Goal: Transaction & Acquisition: Purchase product/service

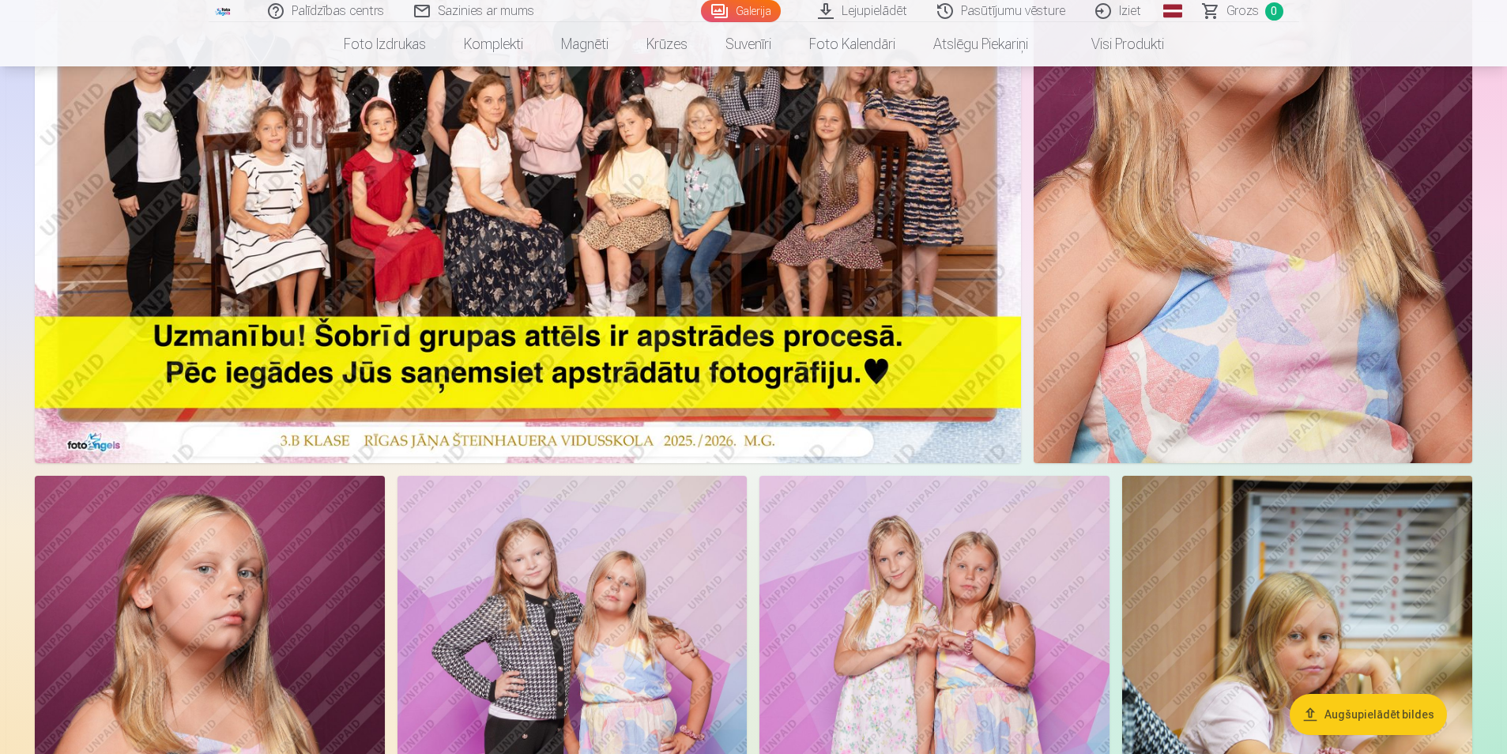
scroll to position [277, 0]
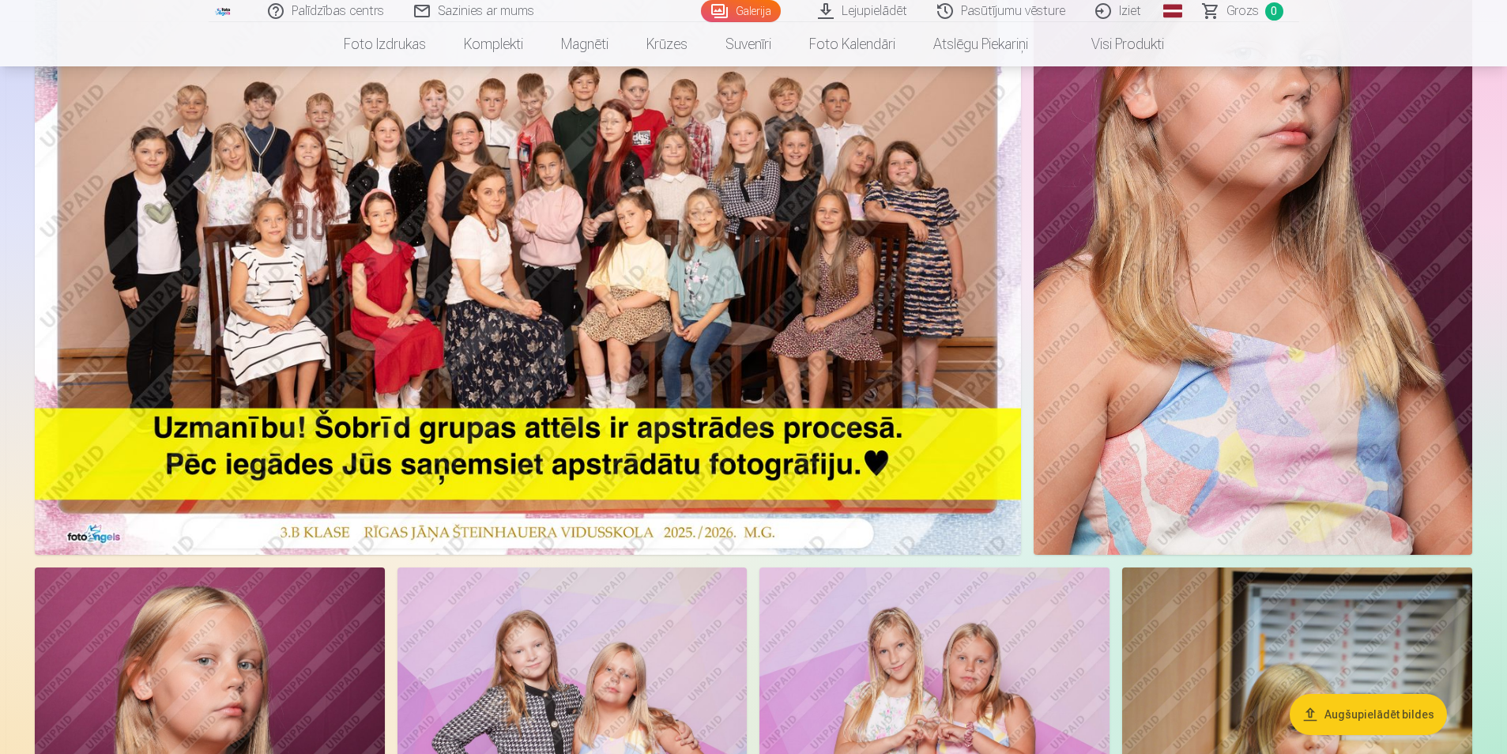
click at [909, 521] on img at bounding box center [528, 225] width 986 height 658
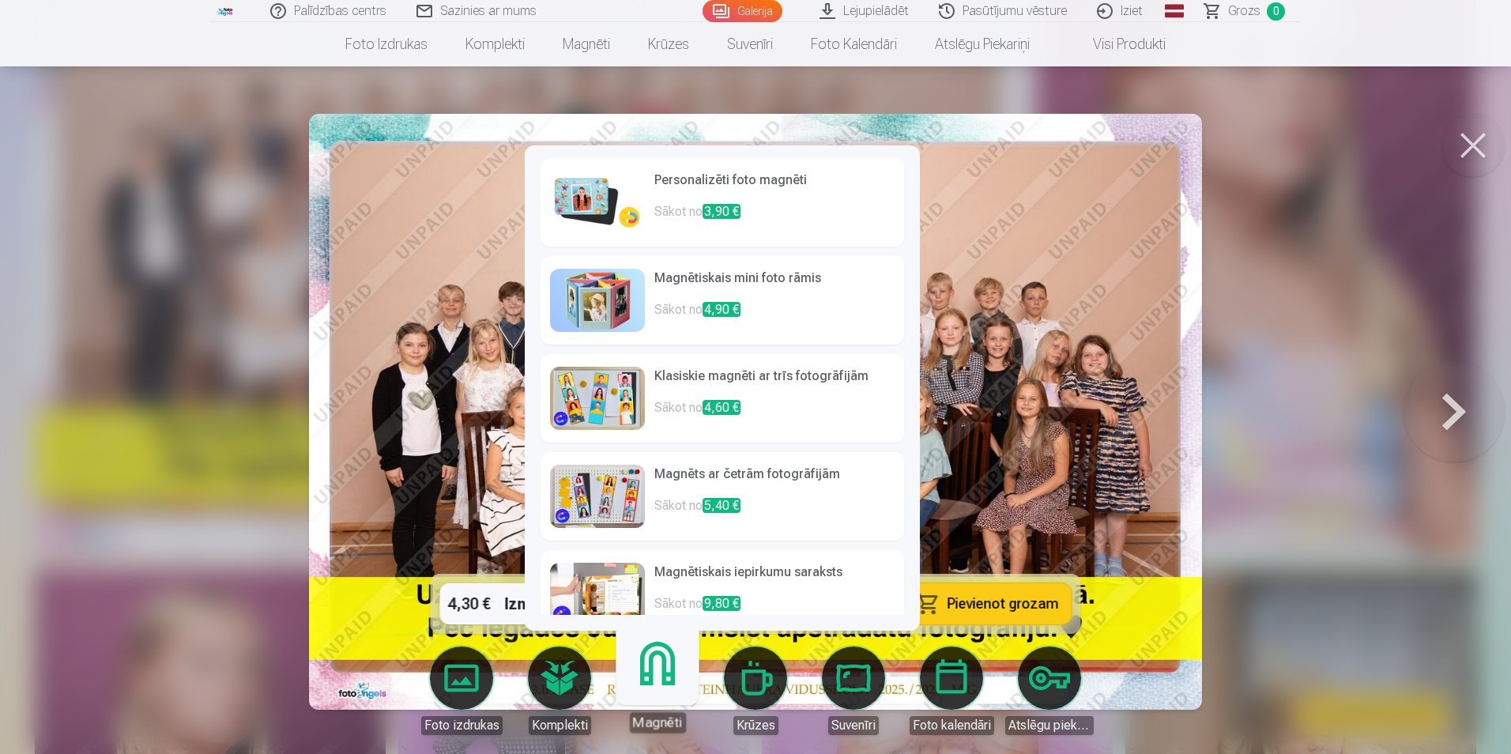
click at [646, 668] on link "Magnēti" at bounding box center [656, 683] width 97 height 97
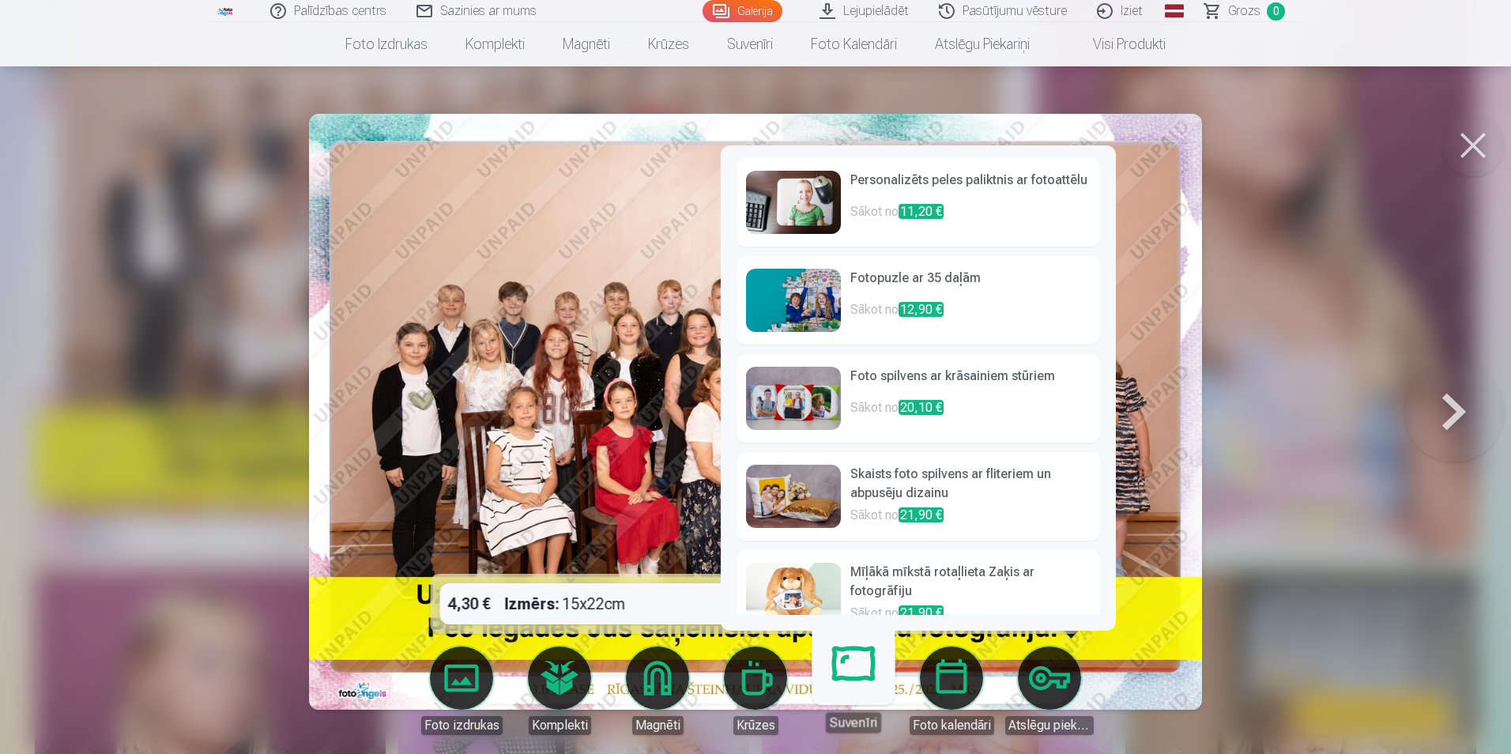
click at [853, 676] on link "Suvenīri" at bounding box center [852, 683] width 97 height 97
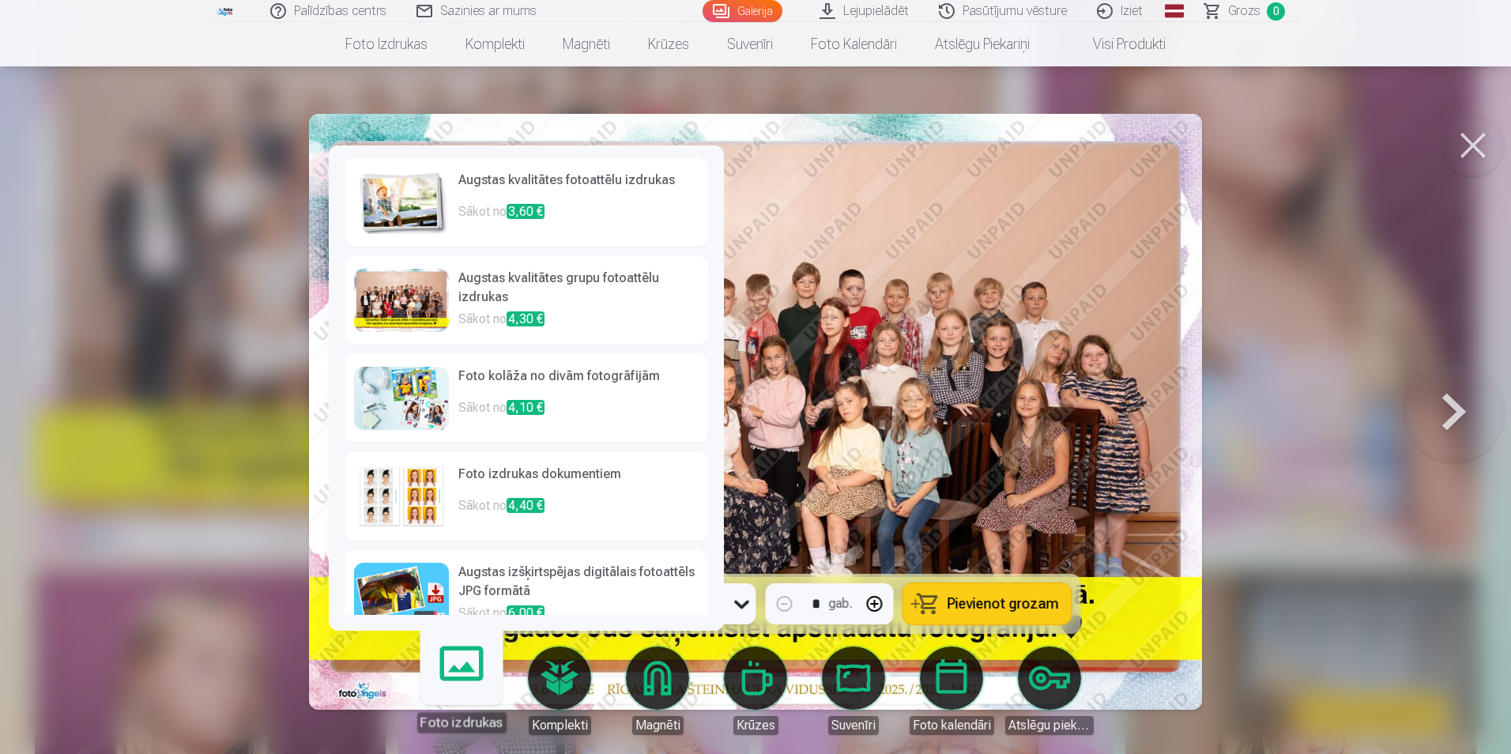
click at [462, 696] on link "Foto izdrukas" at bounding box center [460, 683] width 97 height 97
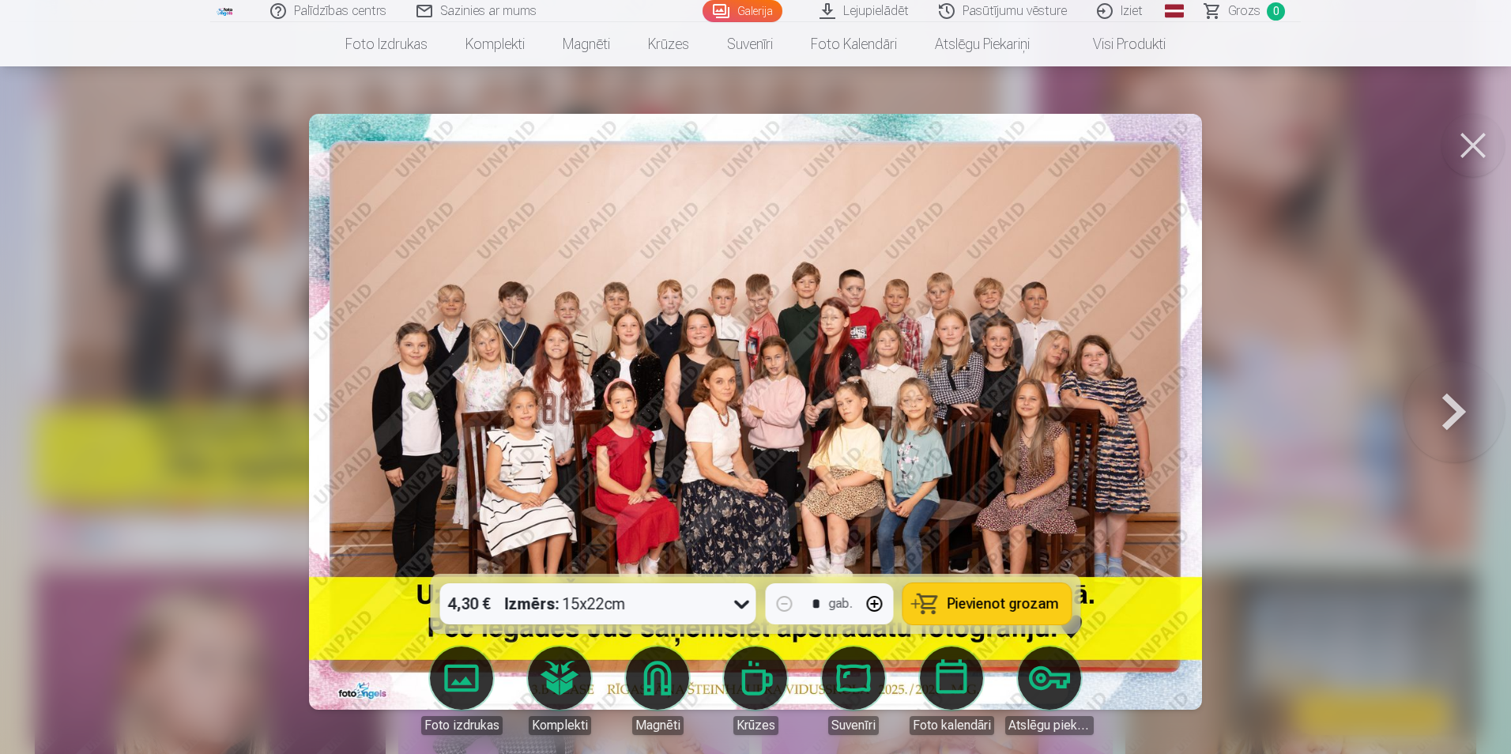
click at [145, 527] on div at bounding box center [755, 377] width 1511 height 754
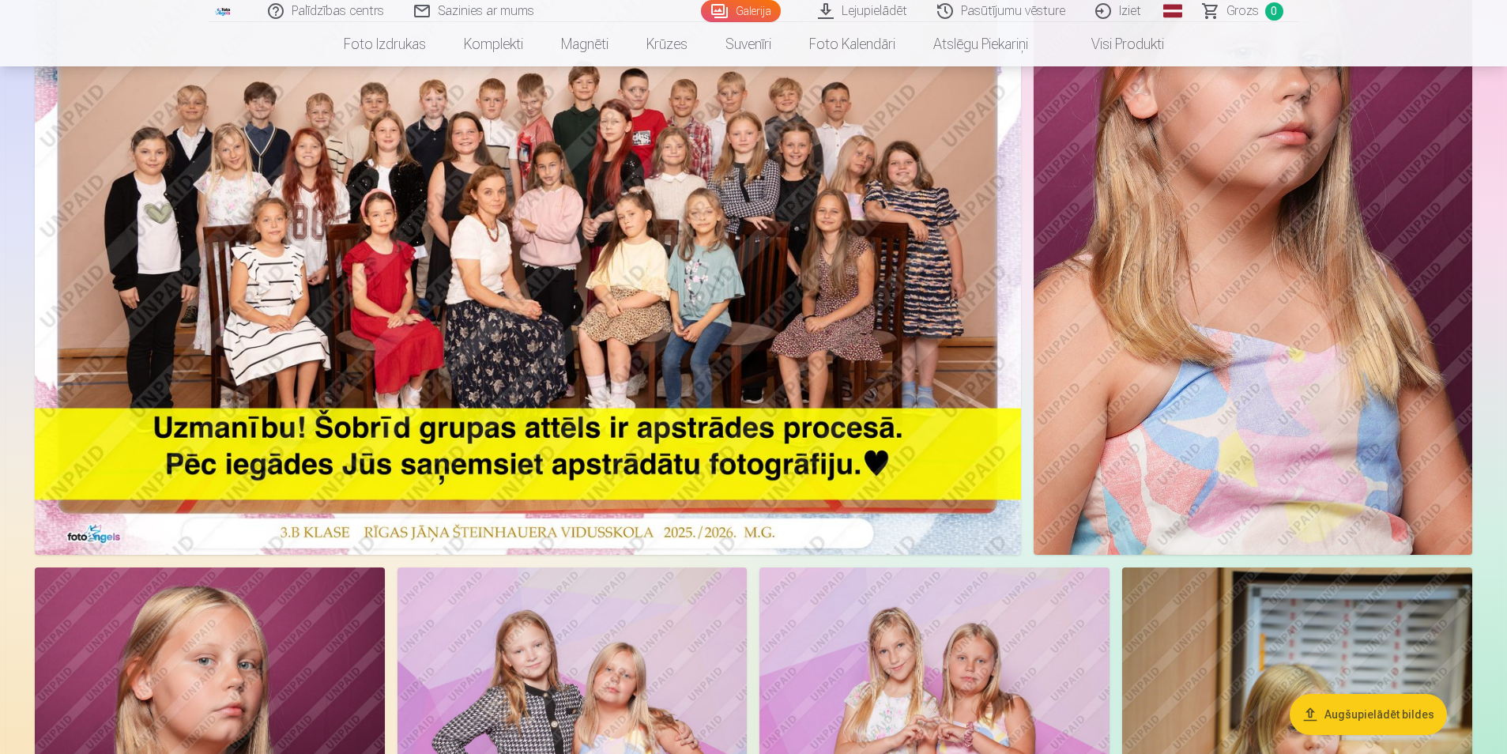
click at [1292, 251] on img at bounding box center [1253, 225] width 439 height 658
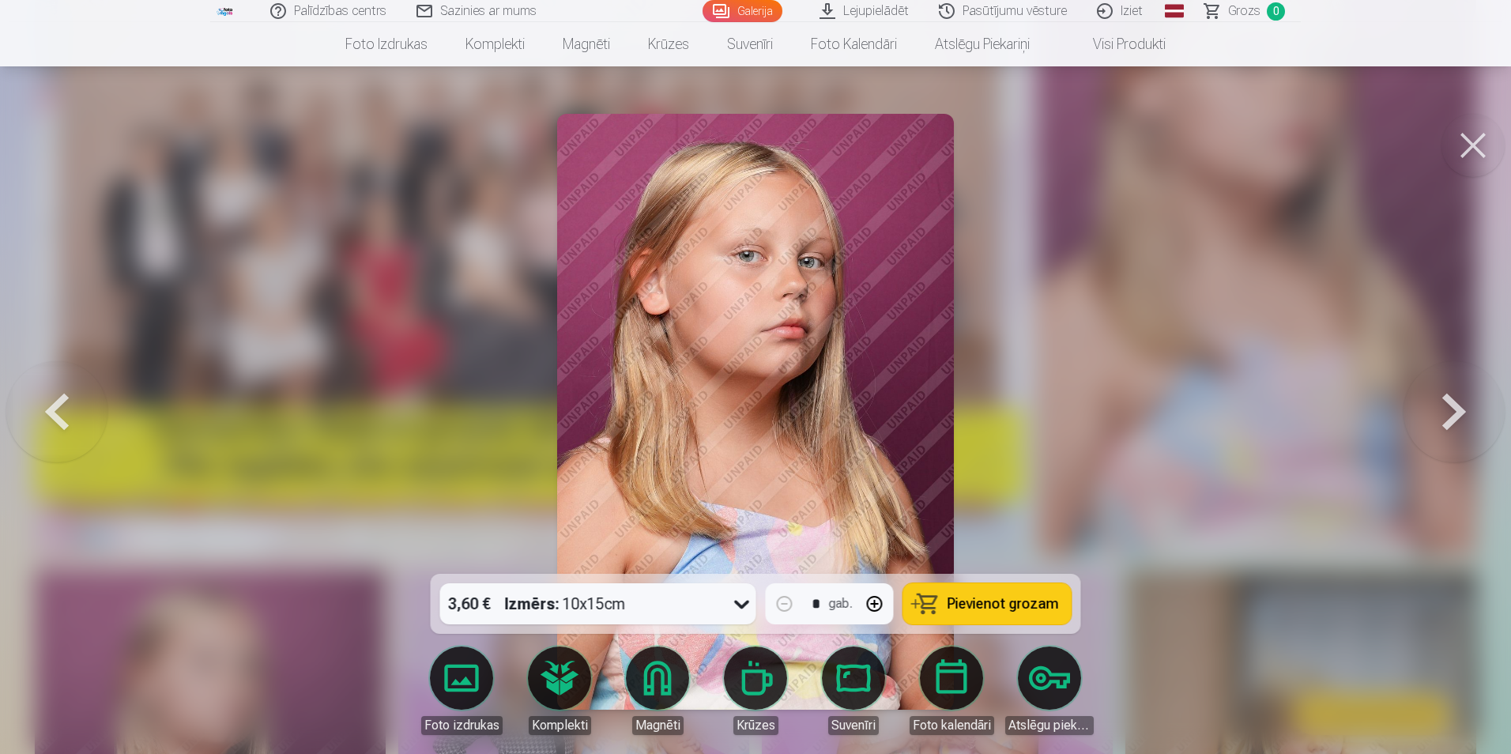
click at [1458, 418] on button at bounding box center [1453, 411] width 101 height 292
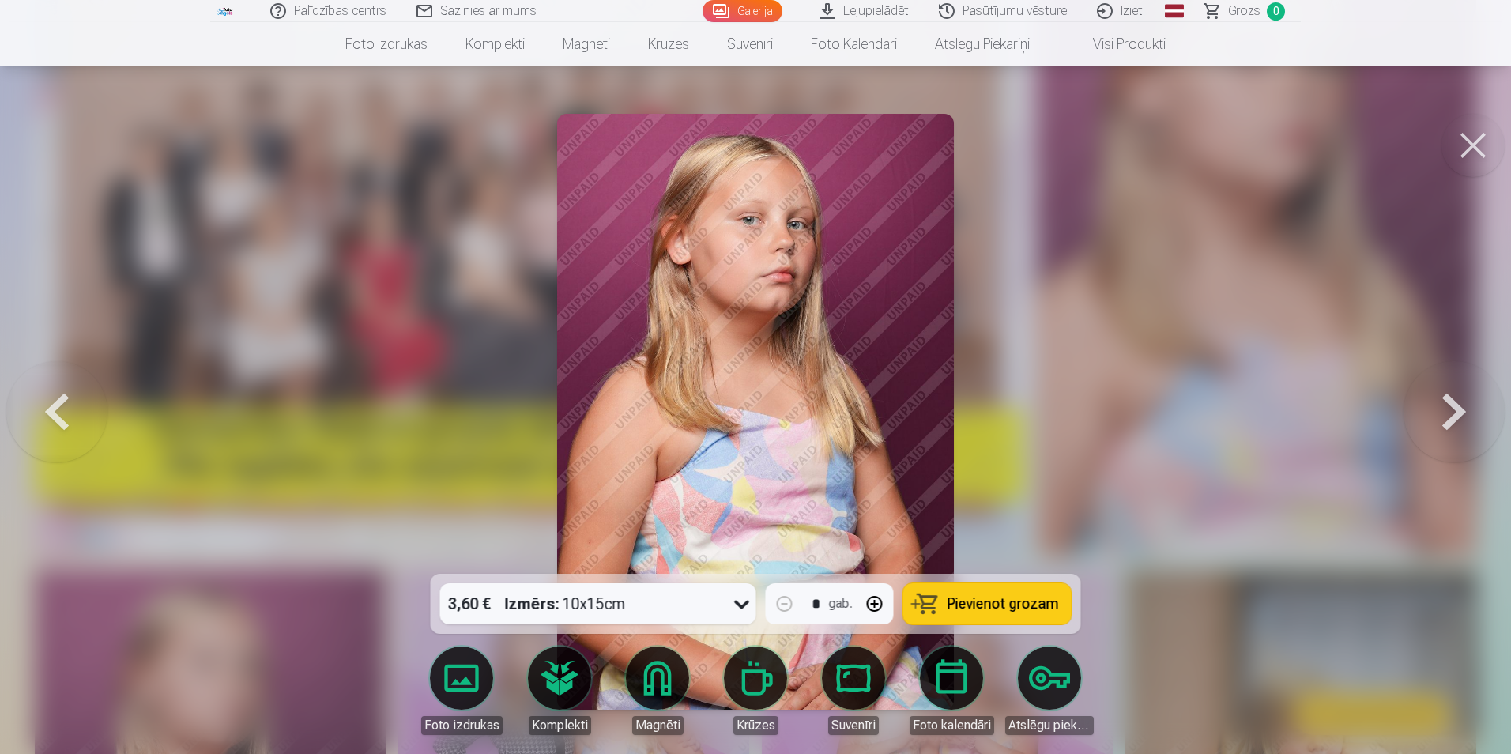
click at [1458, 418] on button at bounding box center [1453, 411] width 101 height 292
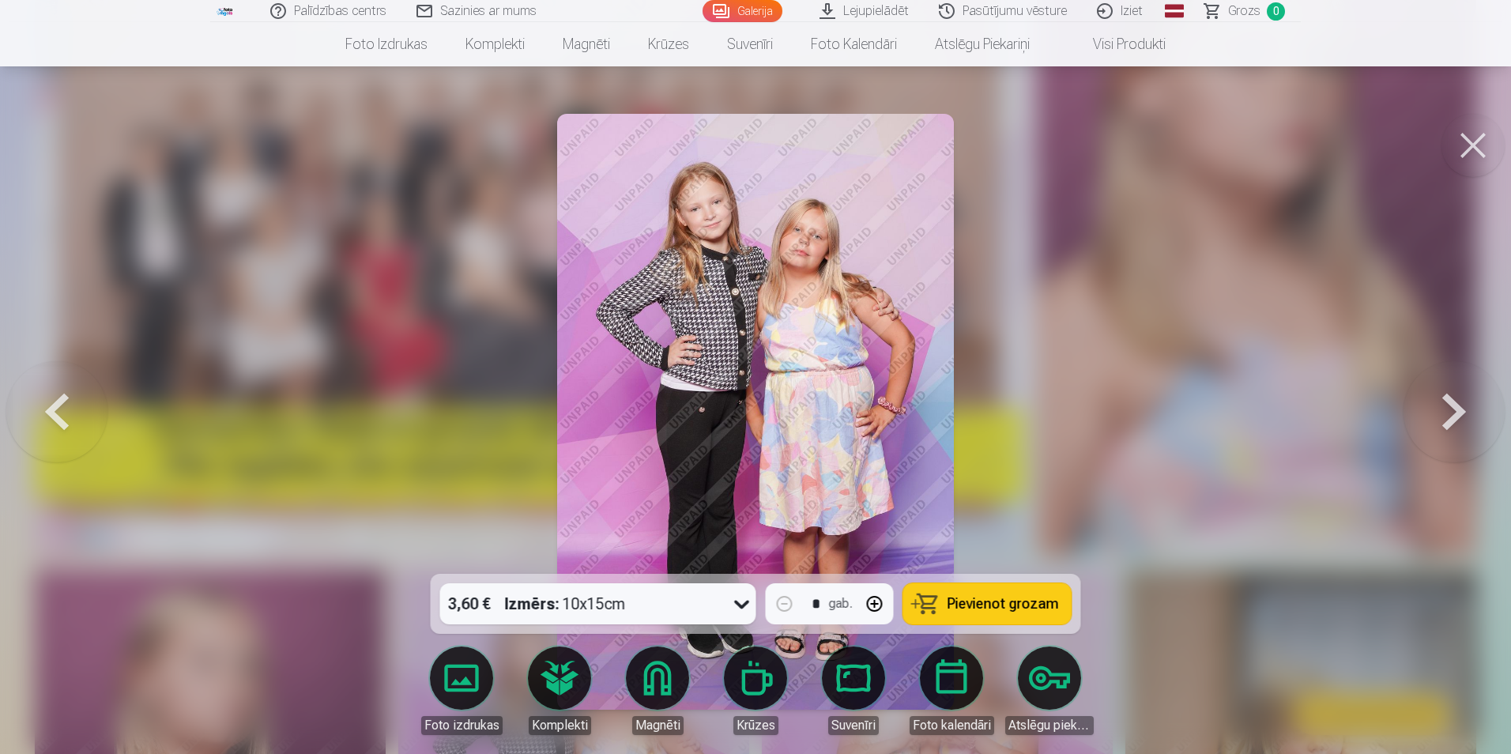
click at [1458, 418] on button at bounding box center [1453, 411] width 101 height 292
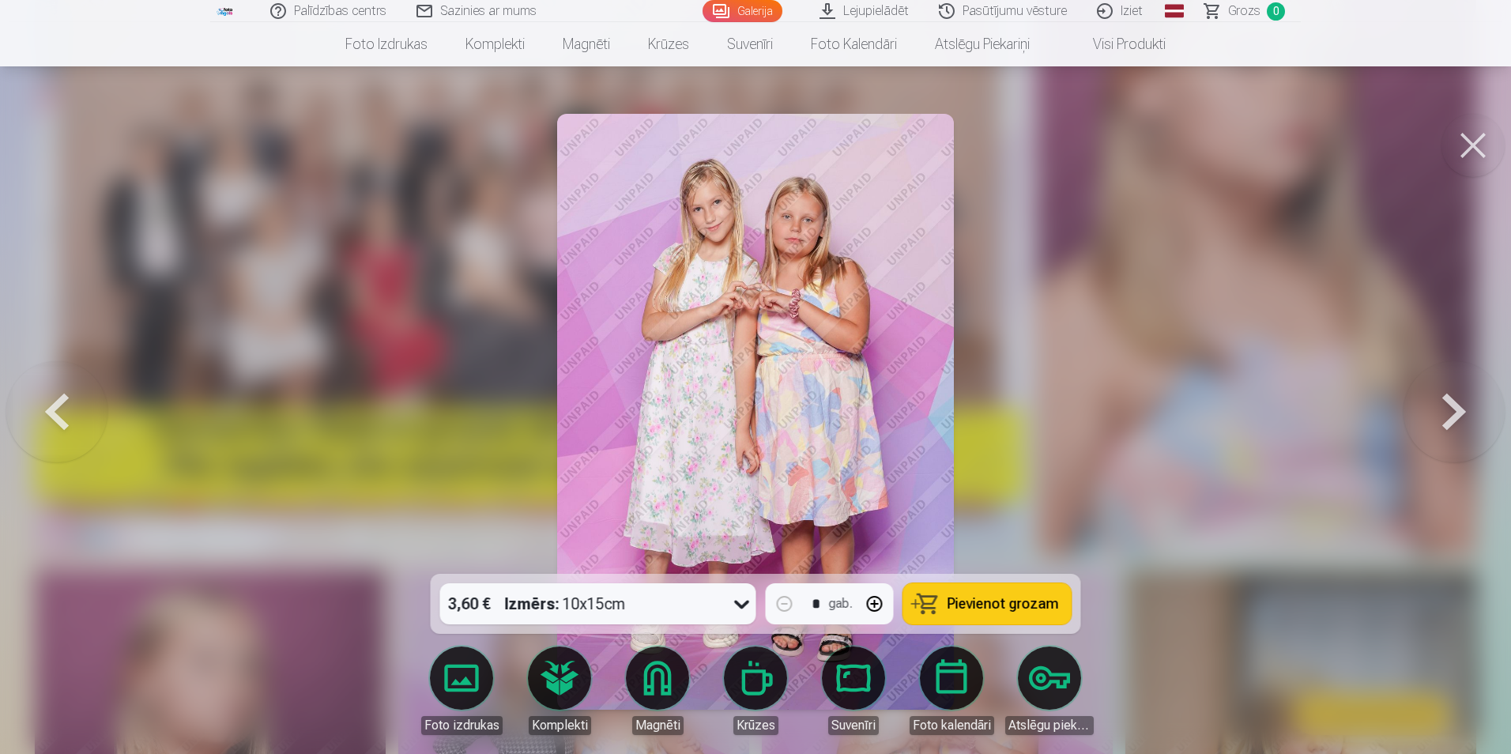
click at [1458, 418] on button at bounding box center [1453, 411] width 101 height 292
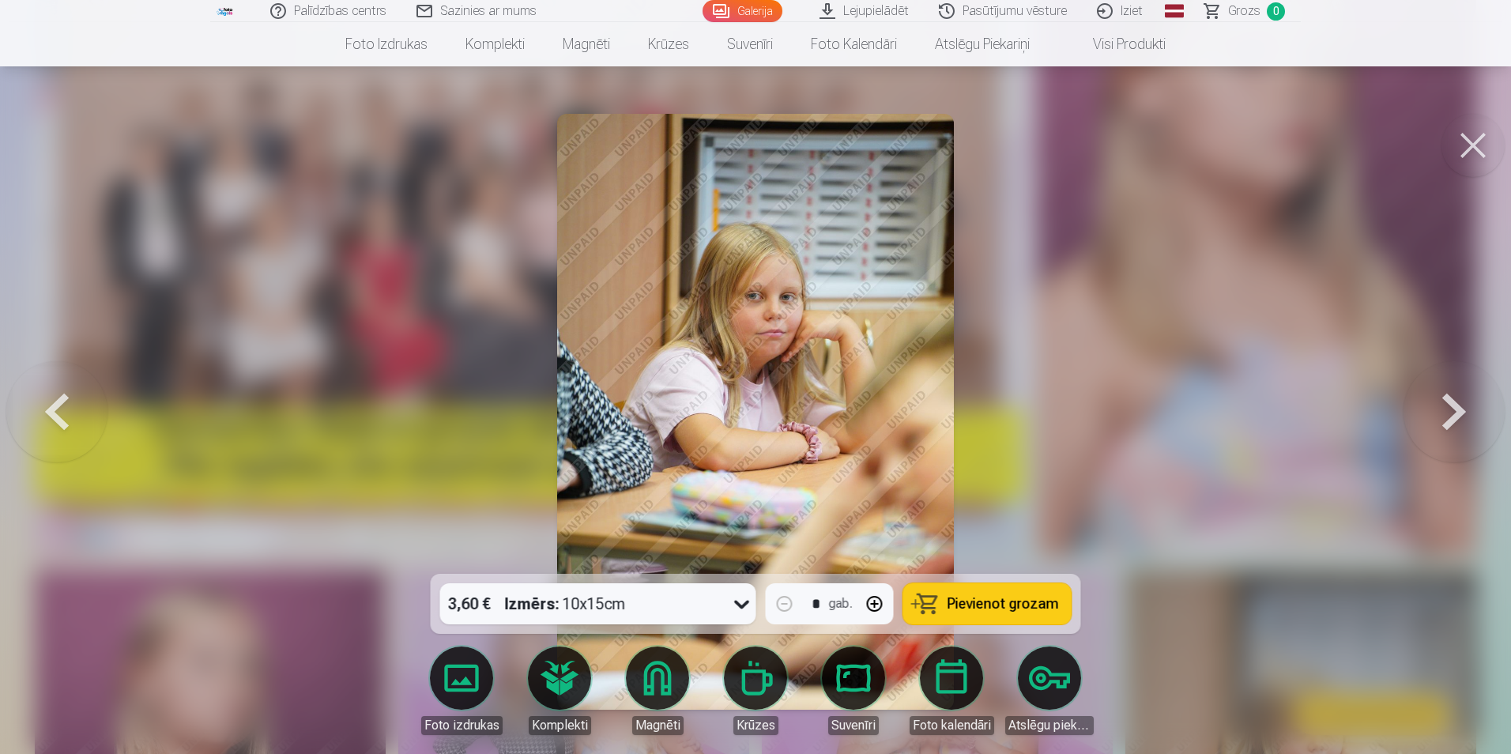
click at [1458, 418] on button at bounding box center [1453, 411] width 101 height 292
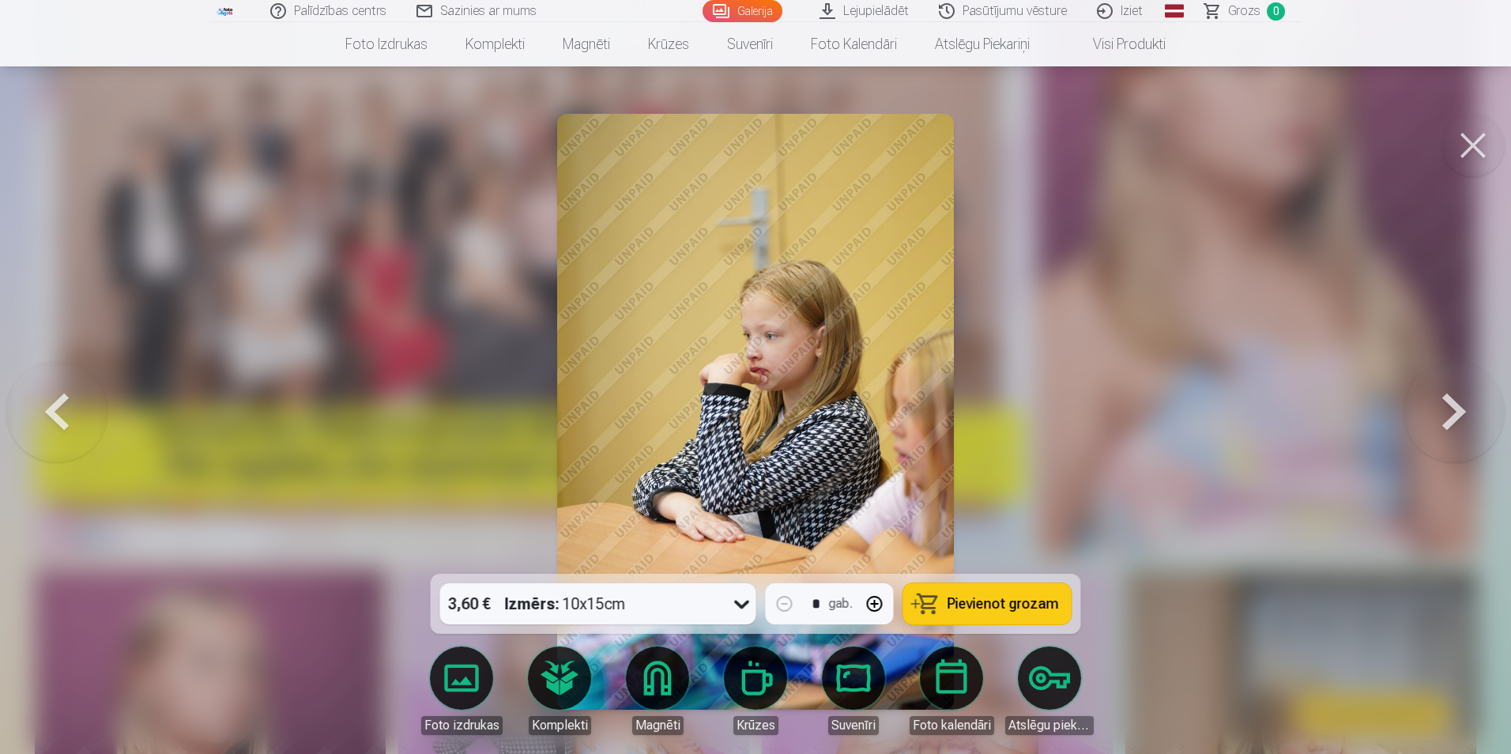
click at [1458, 418] on button at bounding box center [1453, 411] width 101 height 292
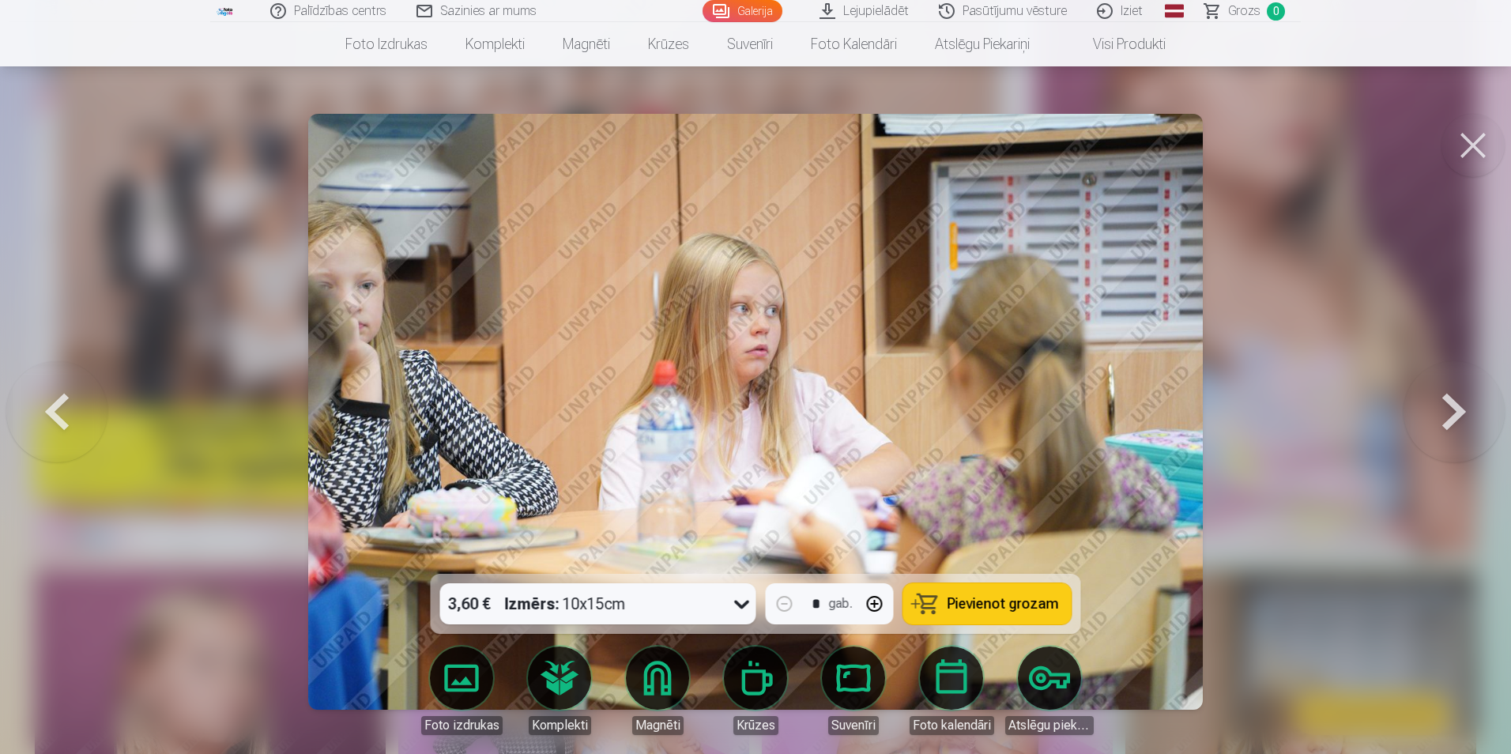
click at [1458, 418] on button at bounding box center [1453, 411] width 101 height 292
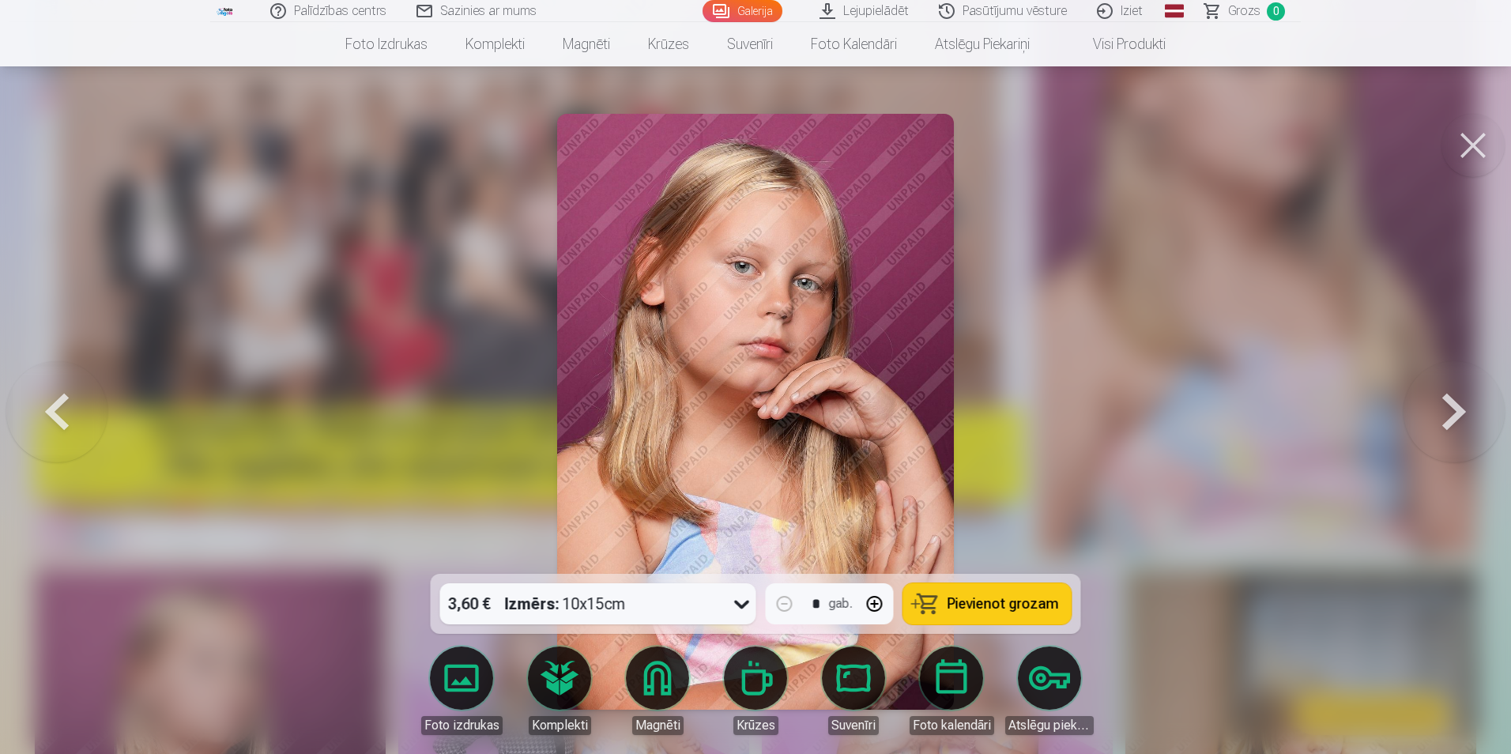
click at [1458, 418] on button at bounding box center [1453, 411] width 101 height 292
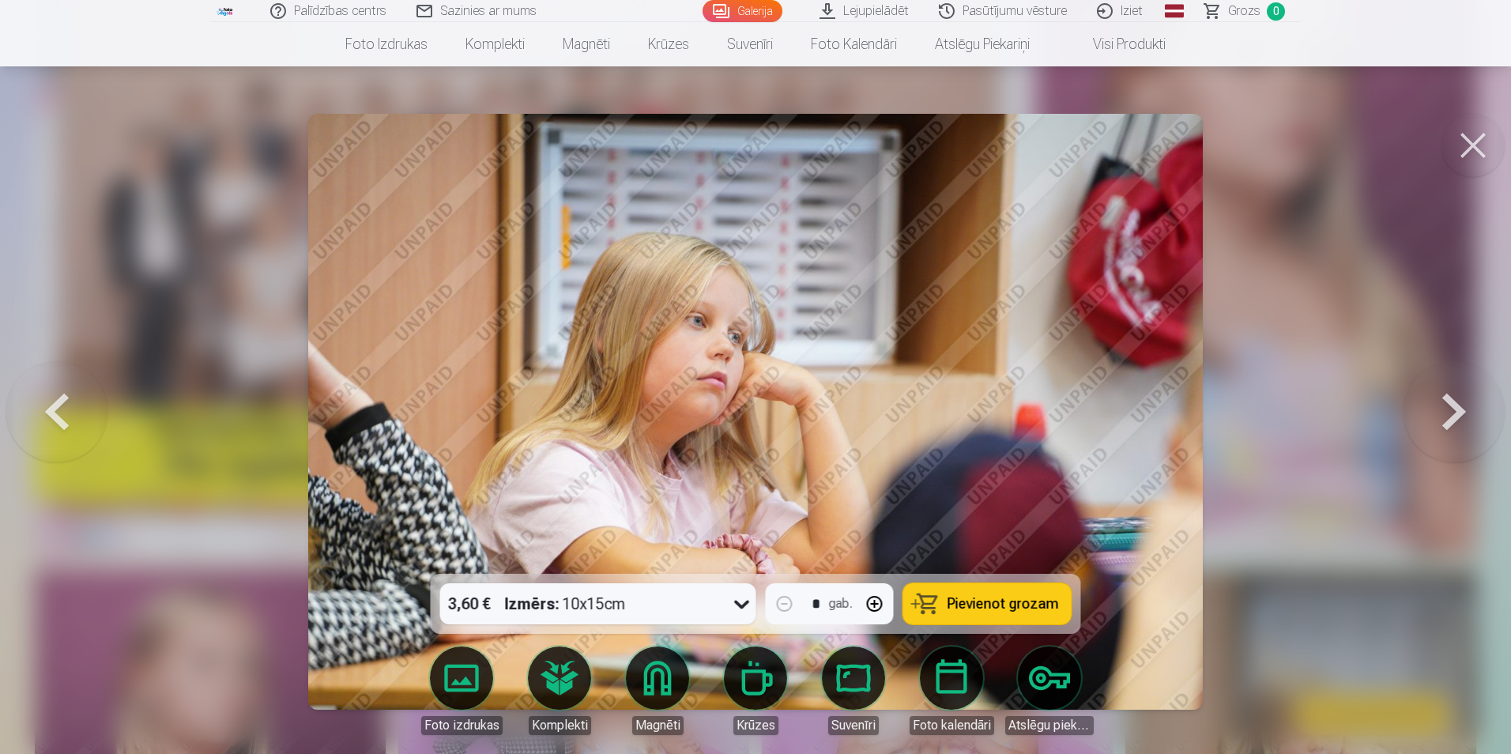
click at [56, 416] on button at bounding box center [56, 411] width 101 height 292
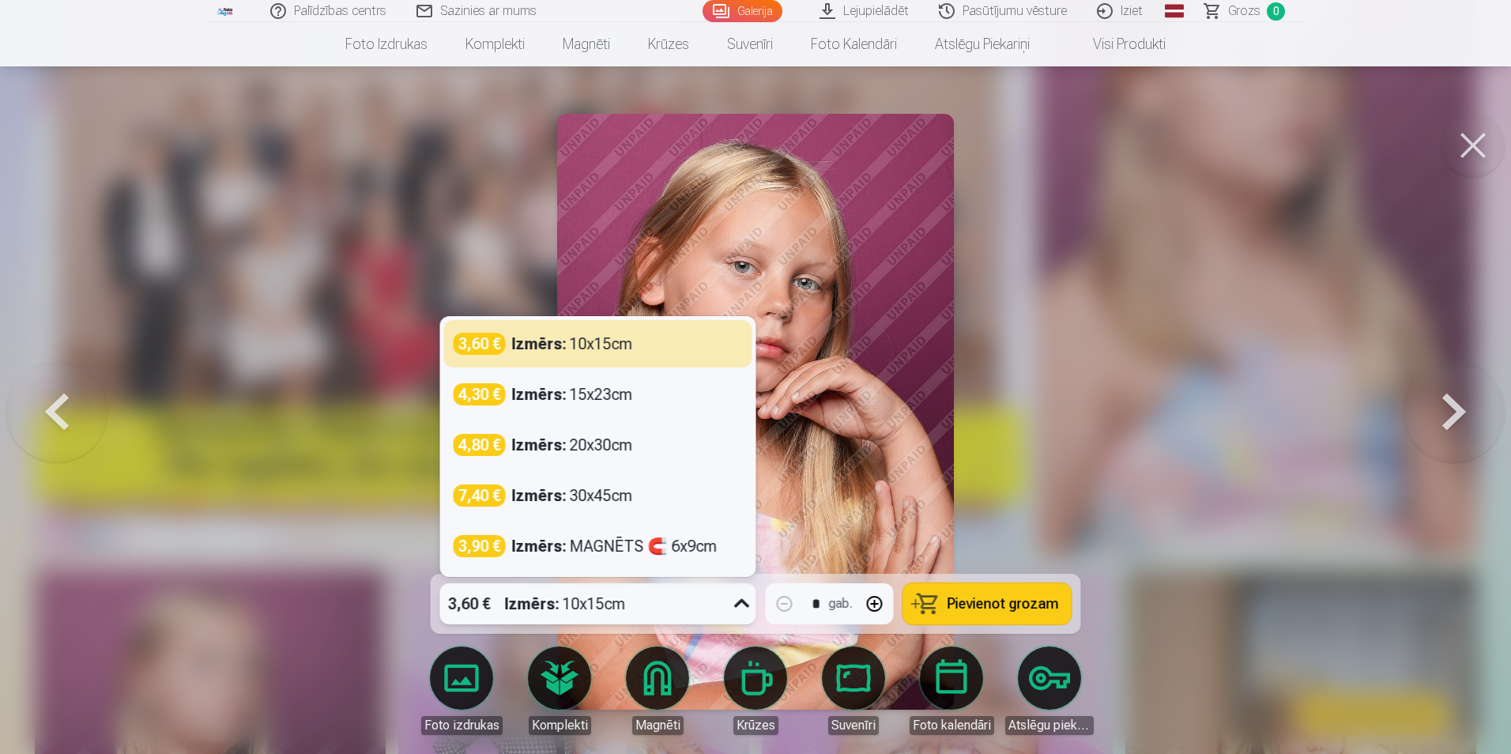
click at [739, 605] on icon at bounding box center [741, 603] width 15 height 9
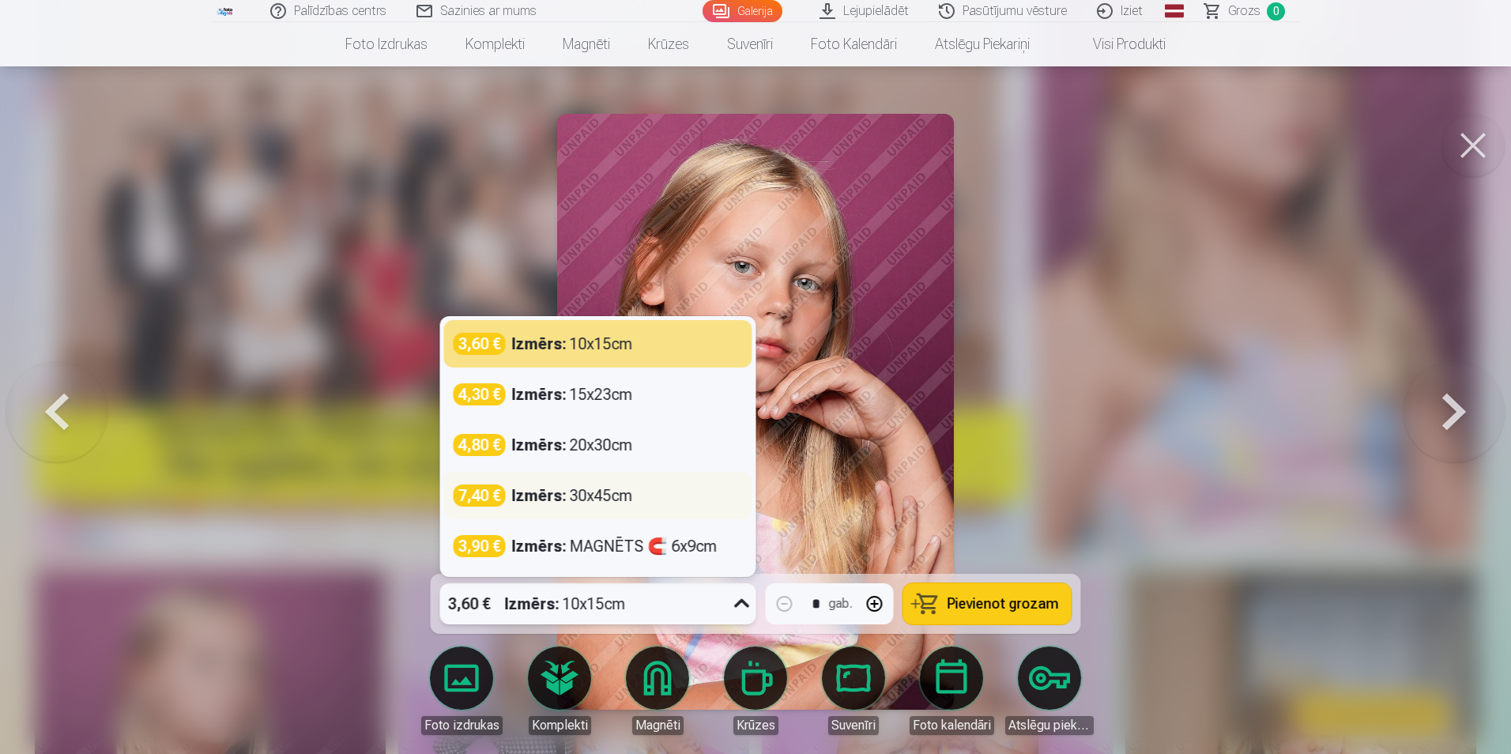
click at [588, 495] on div "Izmērs : 30x45cm" at bounding box center [572, 495] width 121 height 22
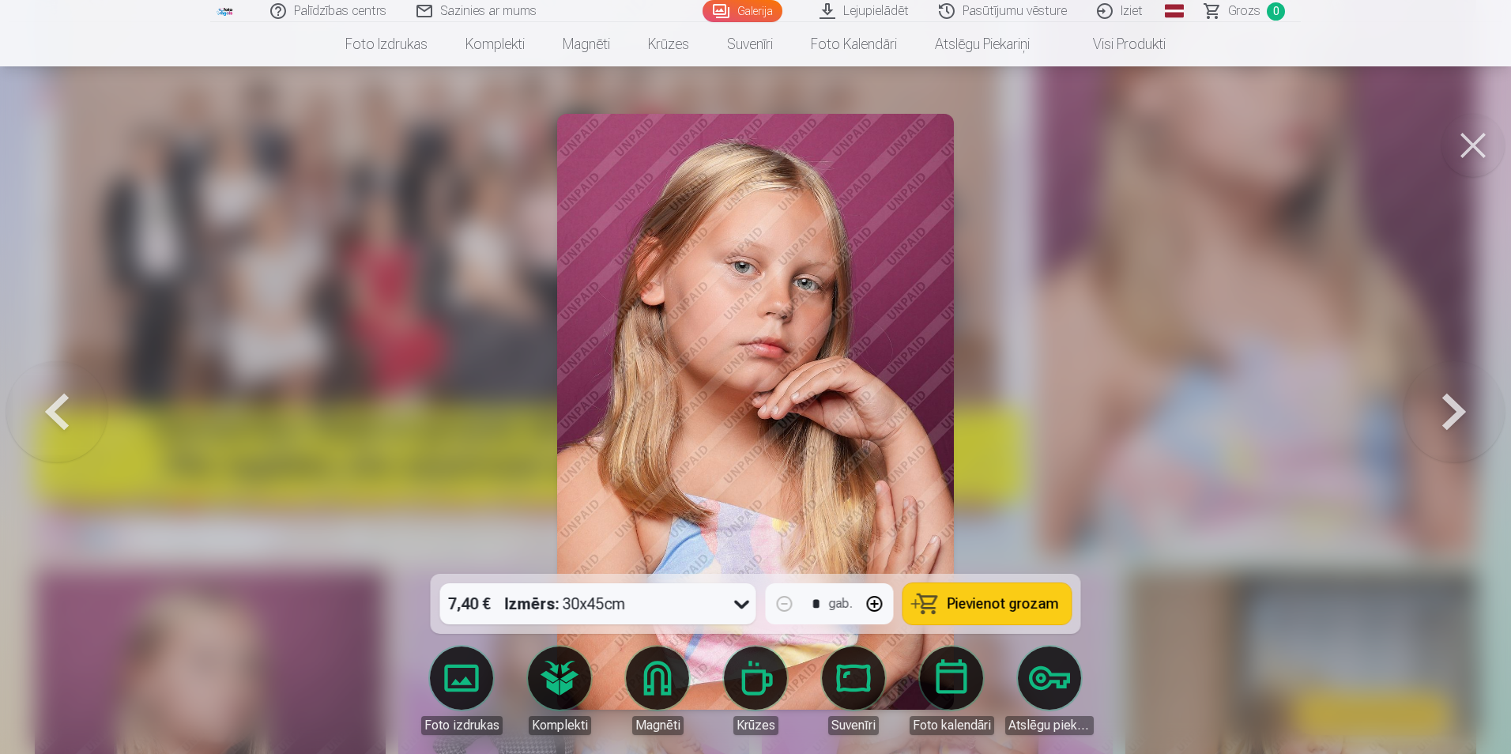
click at [1005, 608] on span "Pievienot grozam" at bounding box center [1002, 604] width 111 height 14
click at [1452, 406] on button at bounding box center [1453, 411] width 101 height 292
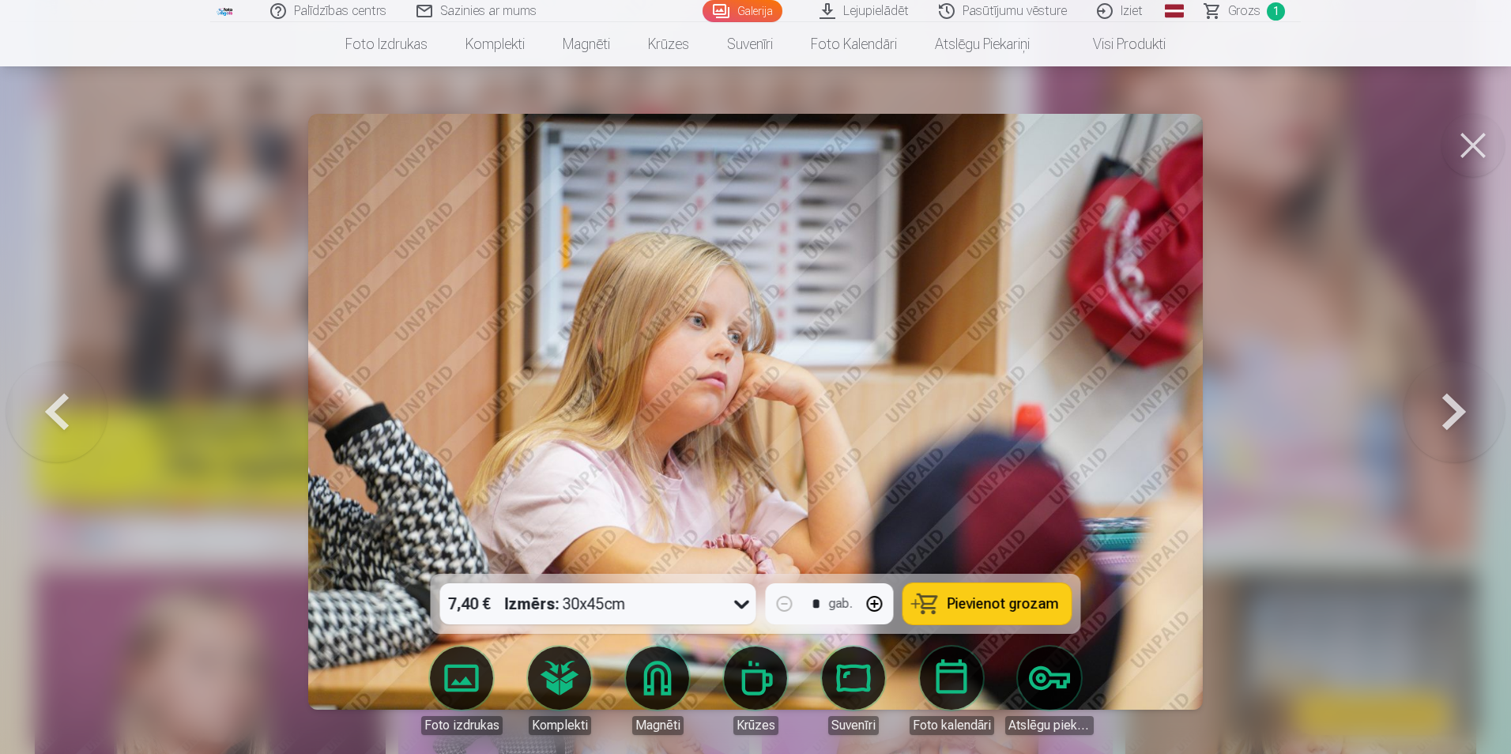
click at [749, 604] on icon at bounding box center [741, 603] width 25 height 25
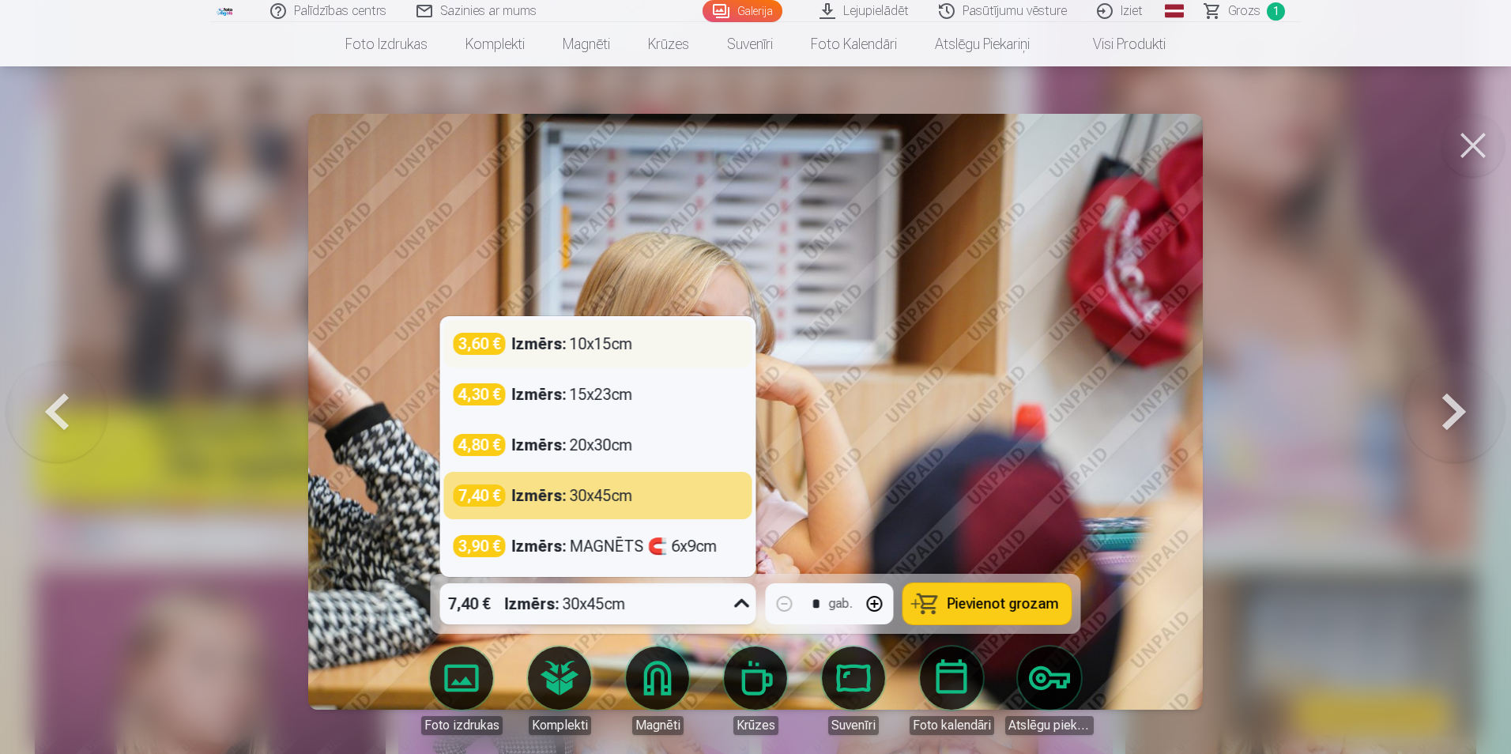
click at [621, 339] on div "Izmērs : 10x15cm" at bounding box center [572, 344] width 121 height 22
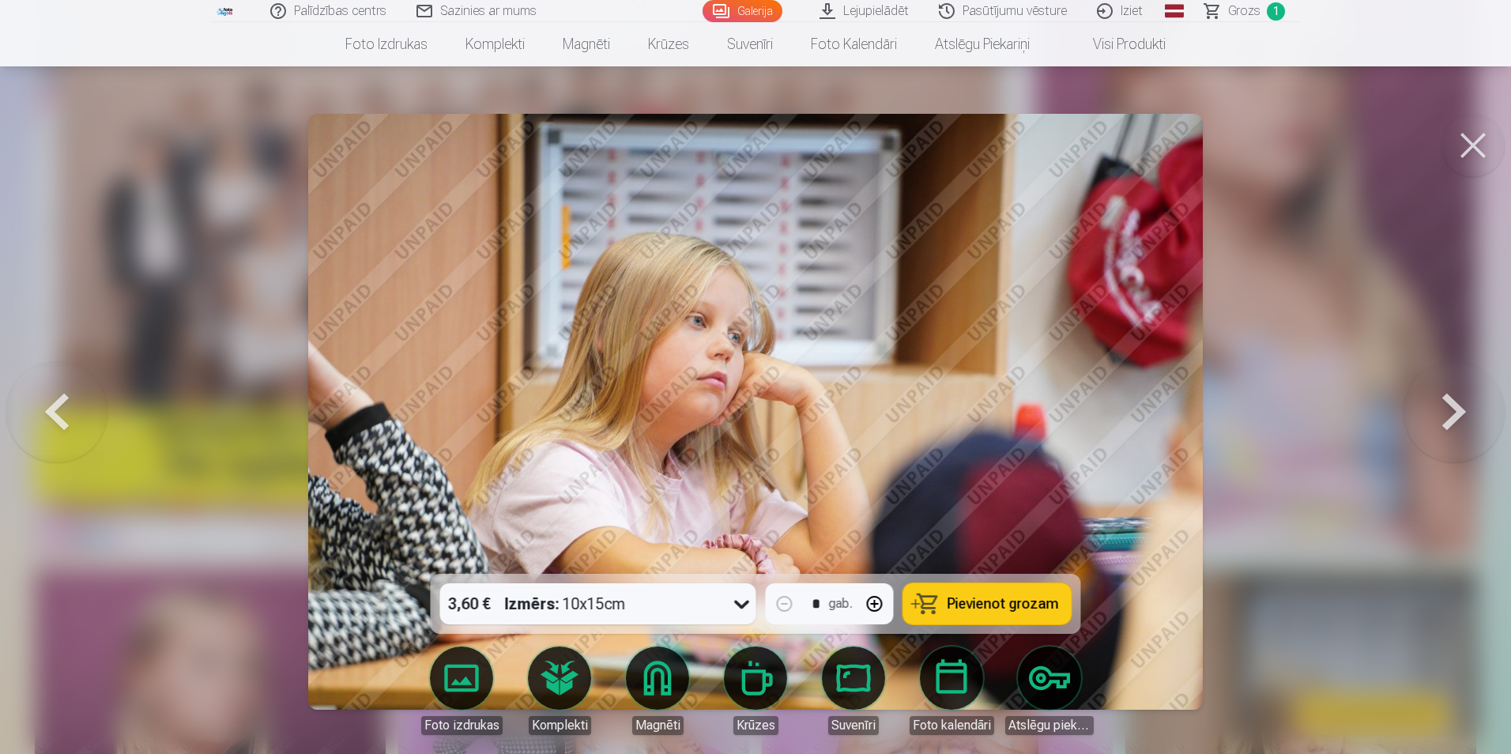
click at [1002, 601] on span "Pievienot grozam" at bounding box center [1002, 604] width 111 height 14
click at [1446, 407] on button at bounding box center [1453, 411] width 101 height 292
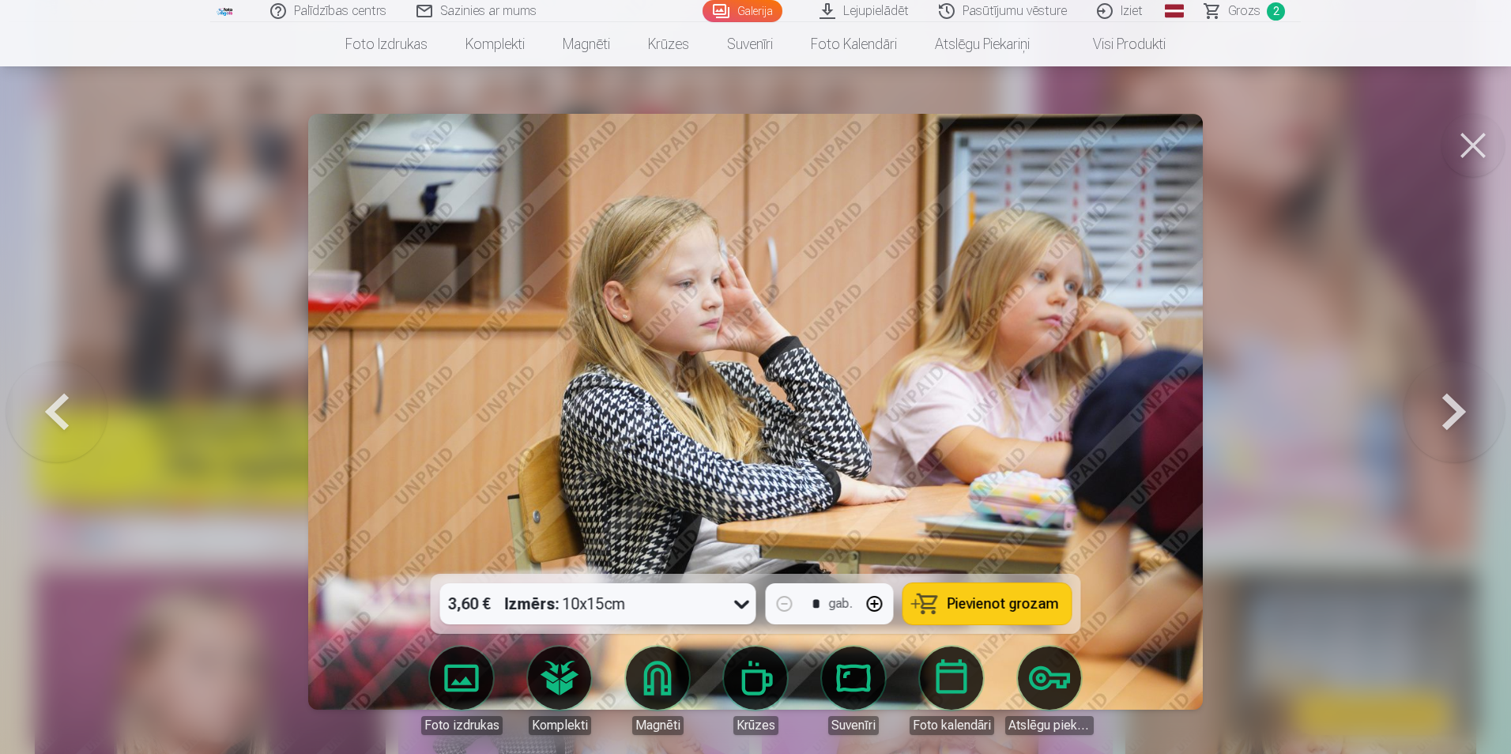
click at [1446, 407] on button at bounding box center [1453, 411] width 101 height 292
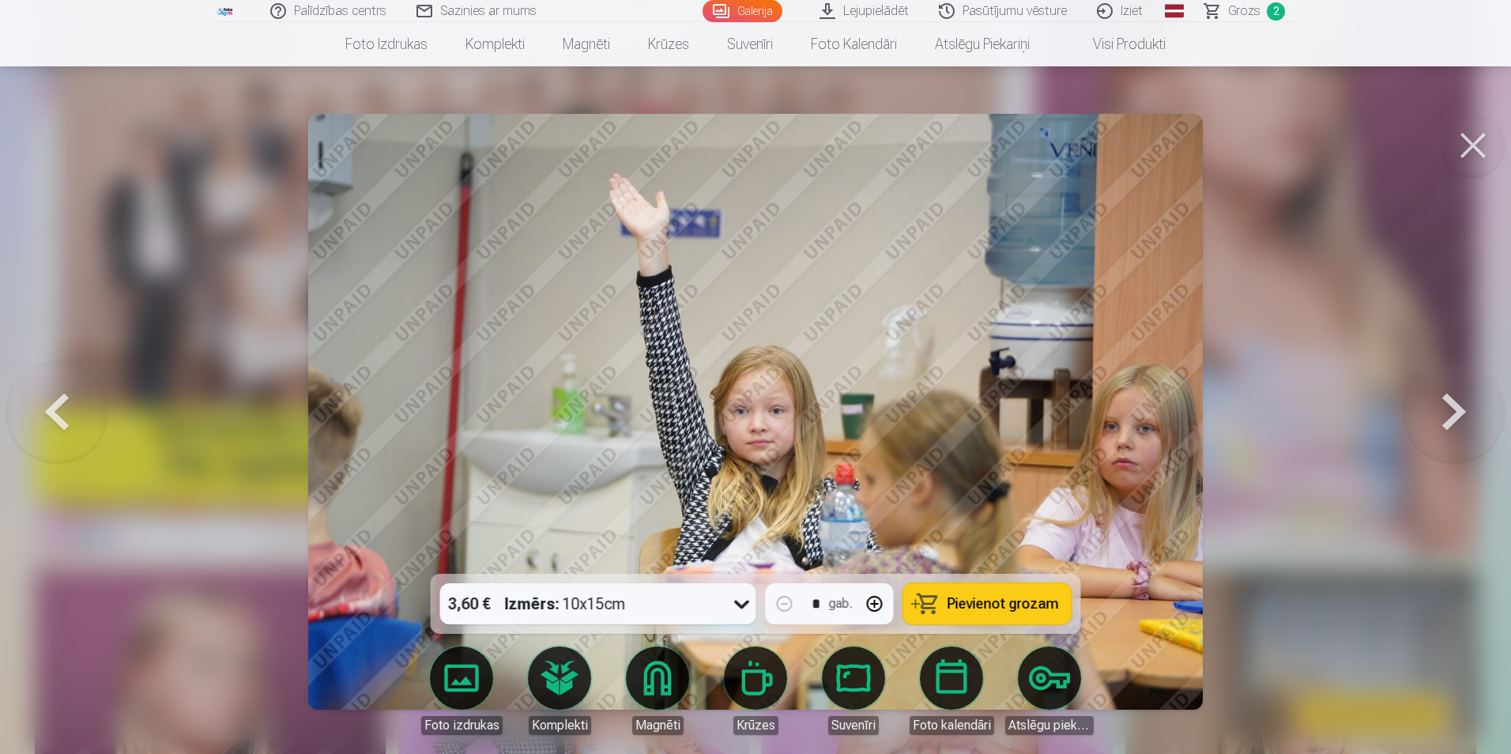
click at [1446, 407] on button at bounding box center [1453, 411] width 101 height 292
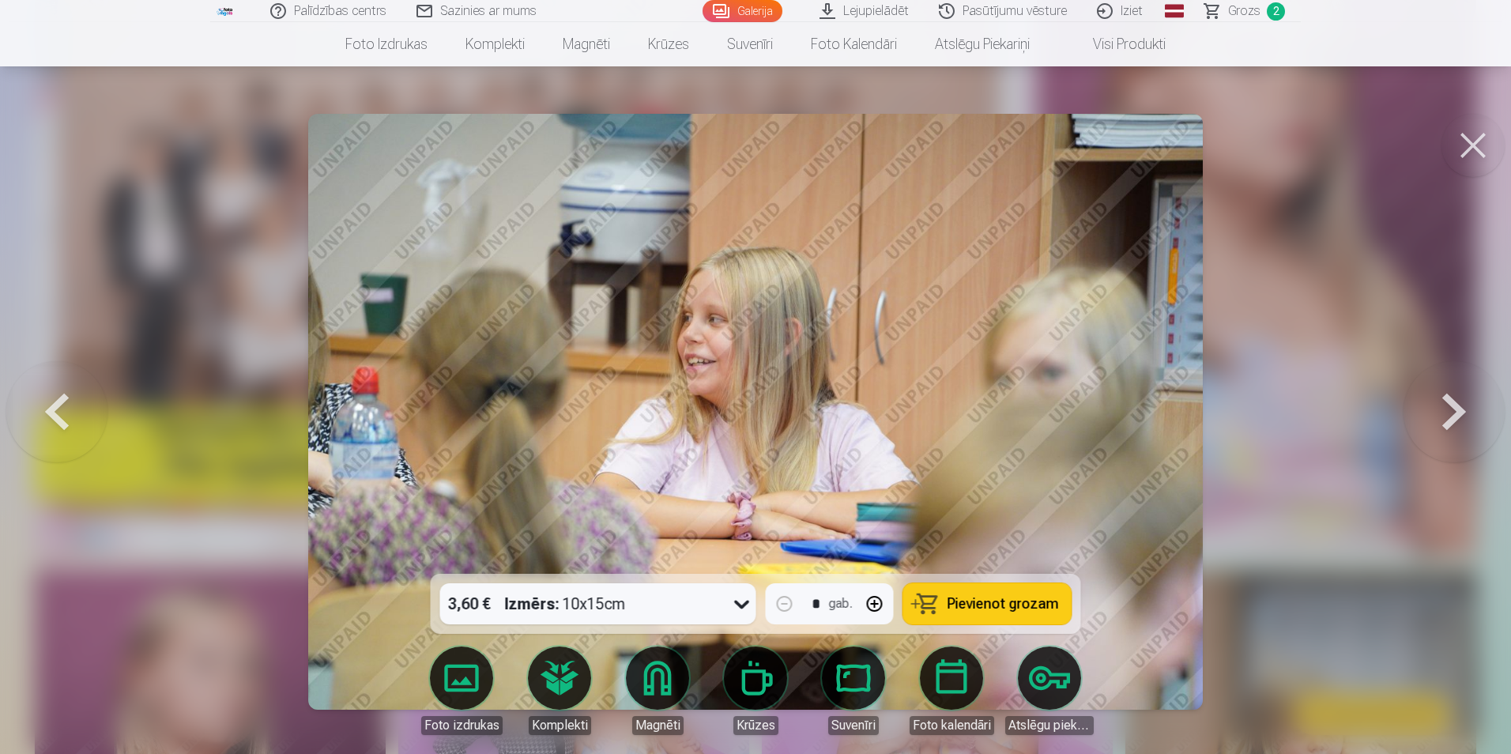
click at [1446, 407] on button at bounding box center [1453, 411] width 101 height 292
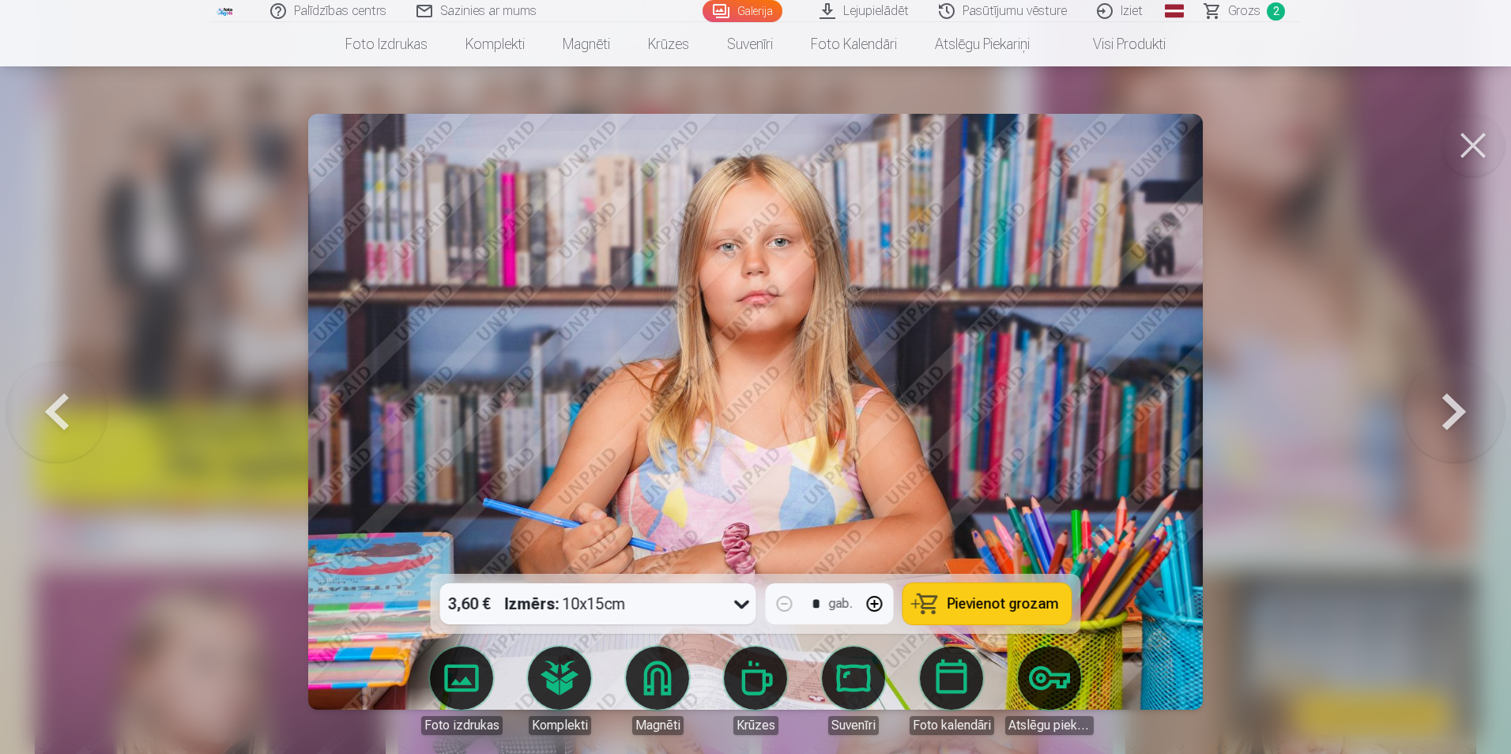
click at [1446, 407] on button at bounding box center [1453, 411] width 101 height 292
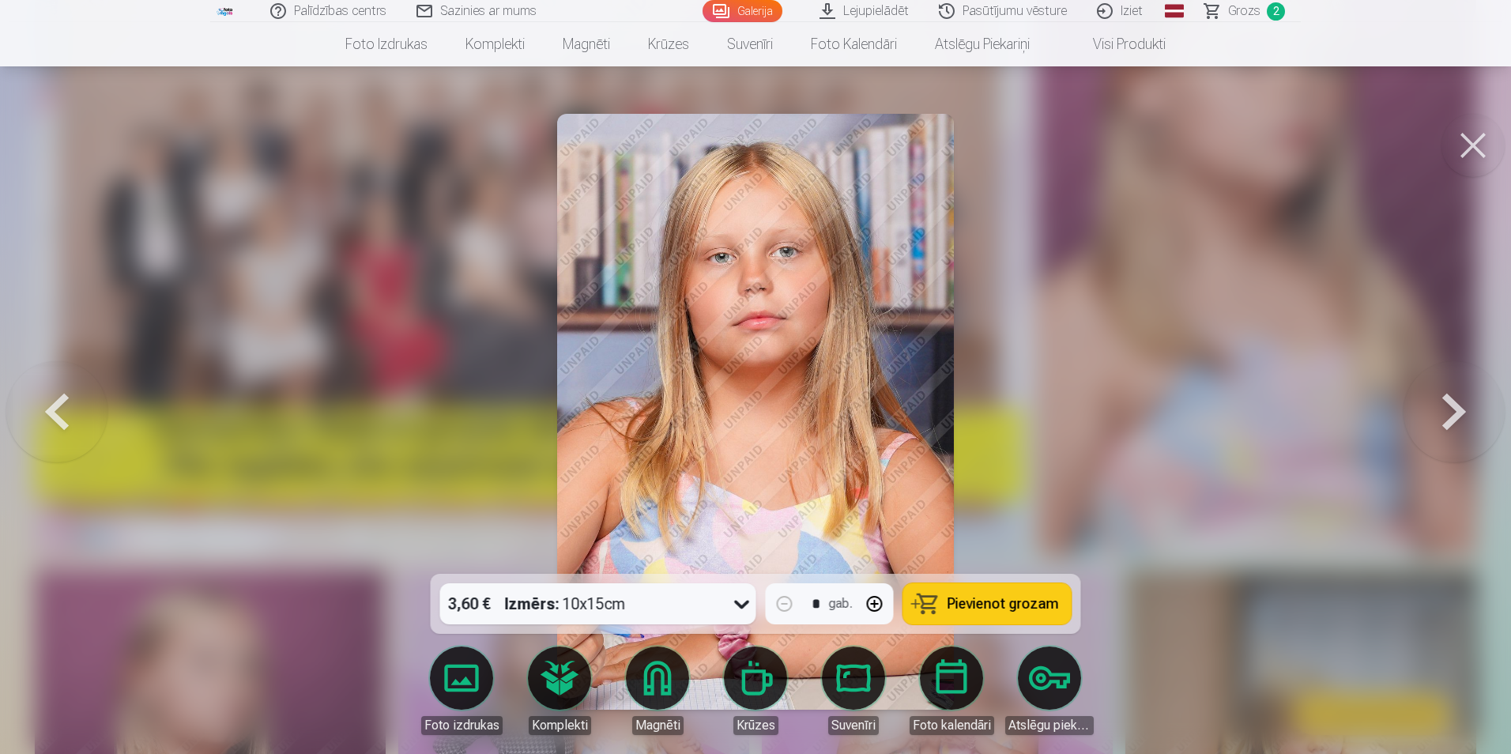
click at [55, 424] on button at bounding box center [56, 411] width 101 height 292
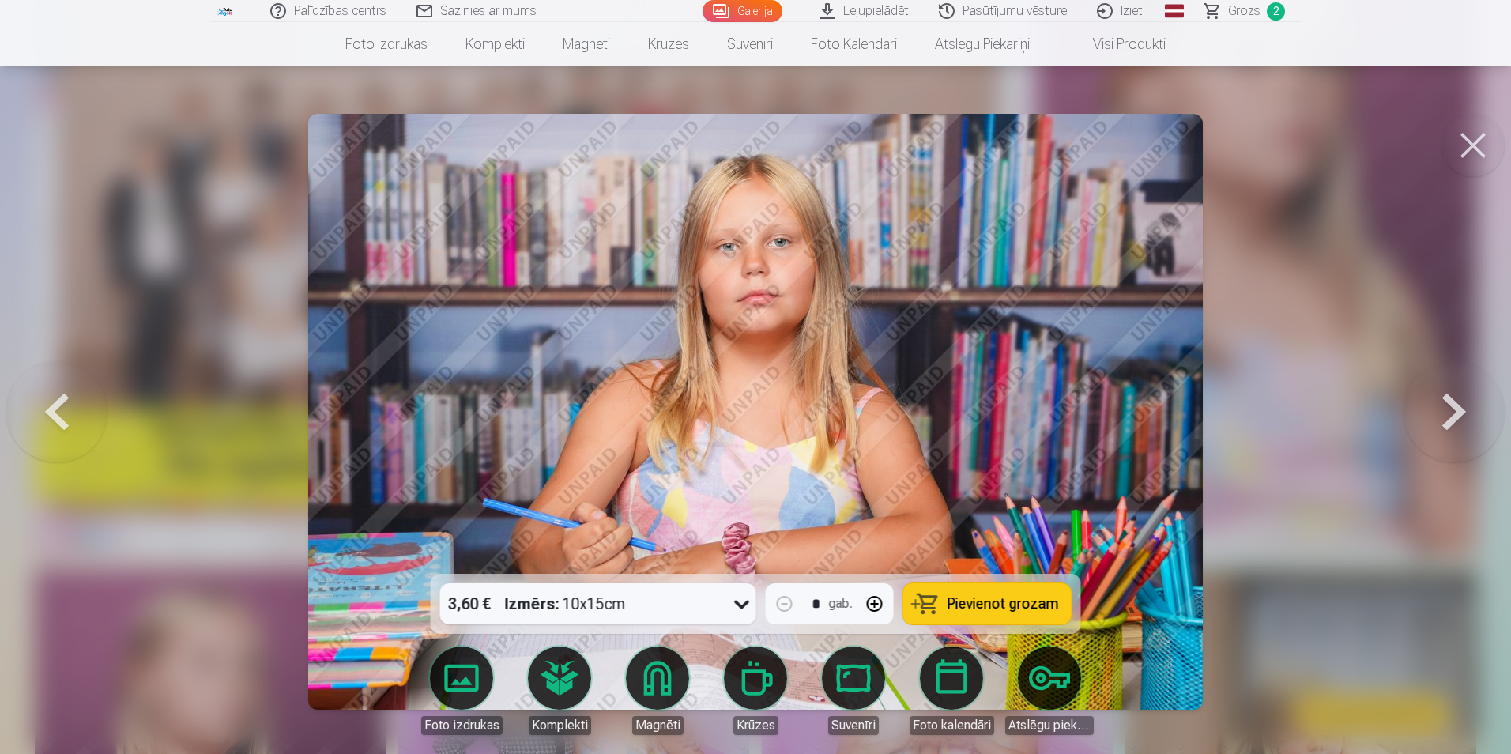
click at [1458, 411] on button at bounding box center [1453, 411] width 101 height 292
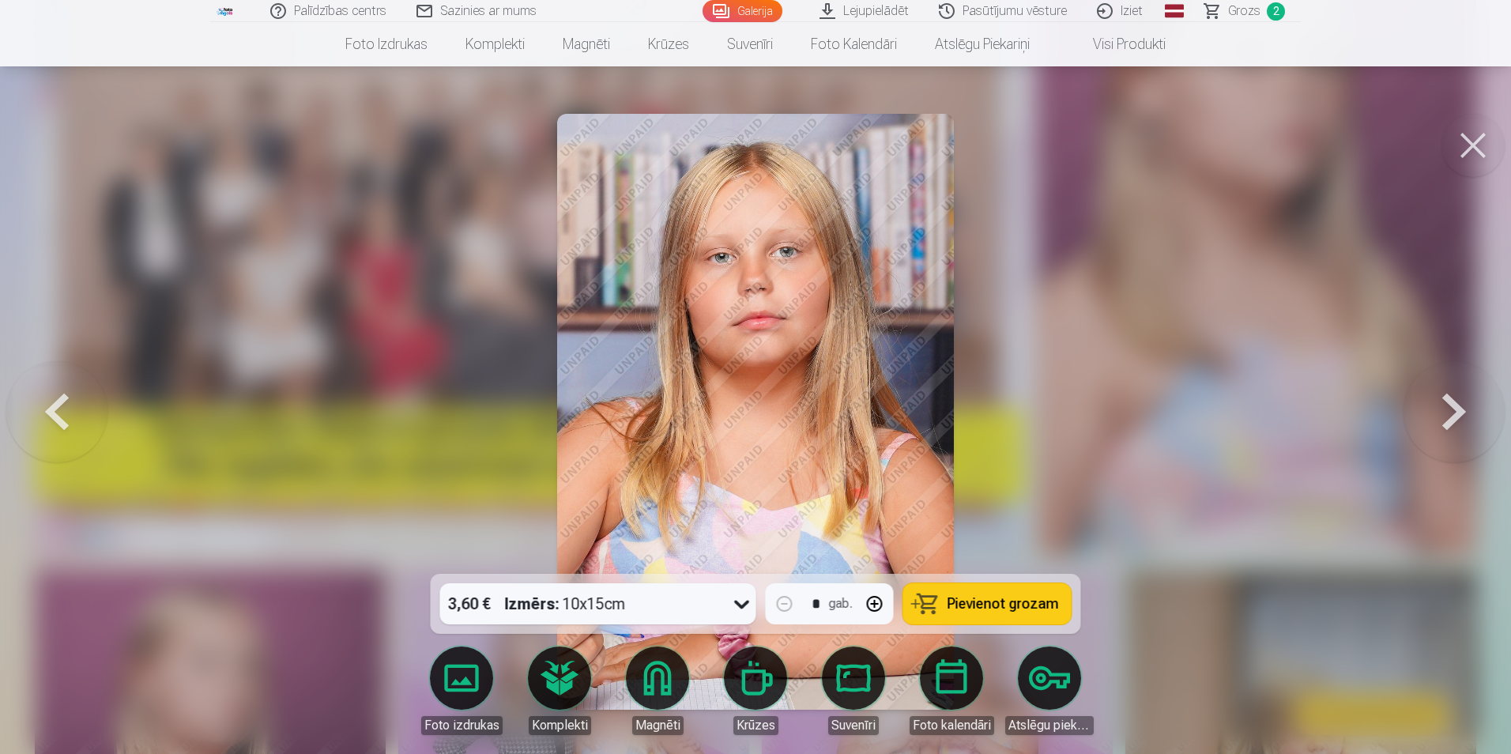
click at [1458, 411] on button at bounding box center [1453, 411] width 101 height 292
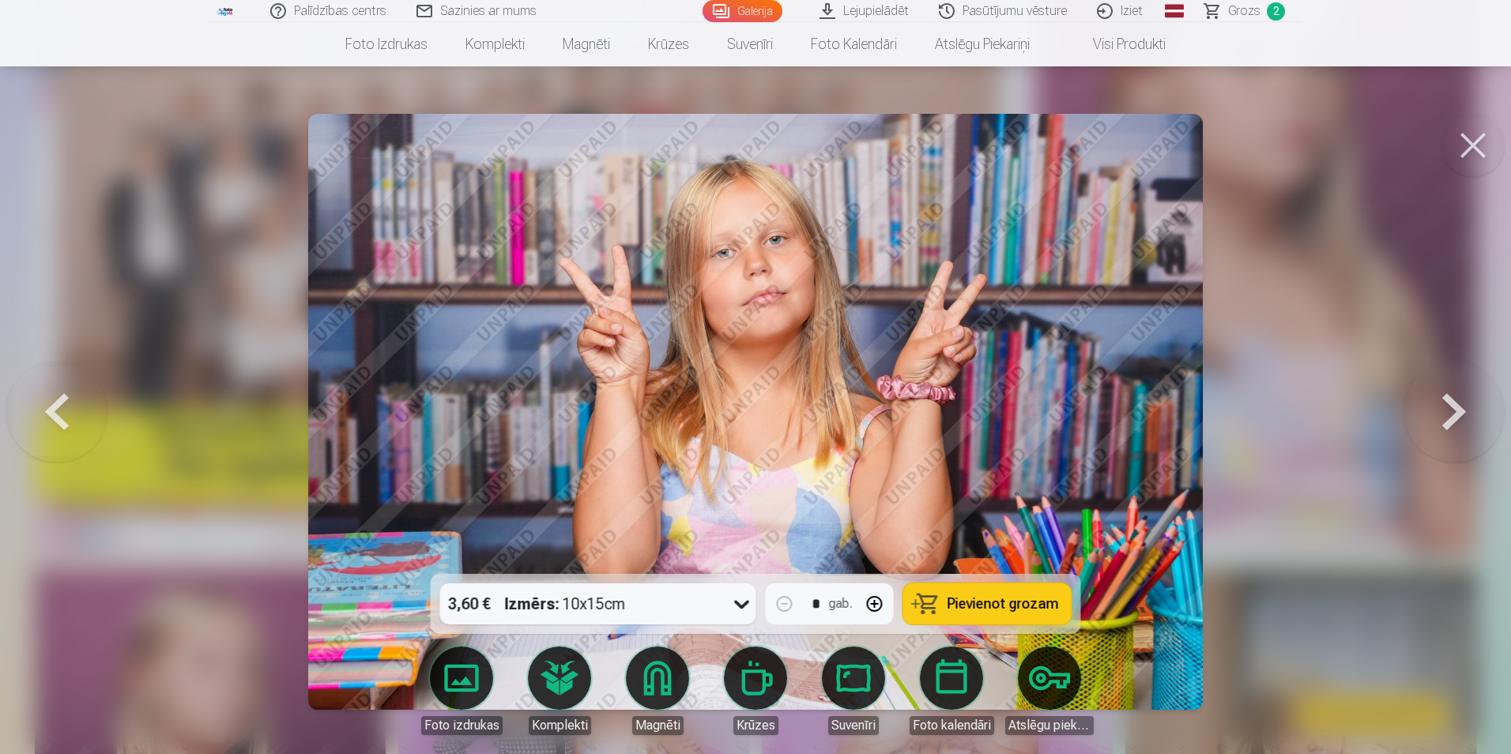
click at [1458, 411] on button at bounding box center [1453, 411] width 101 height 292
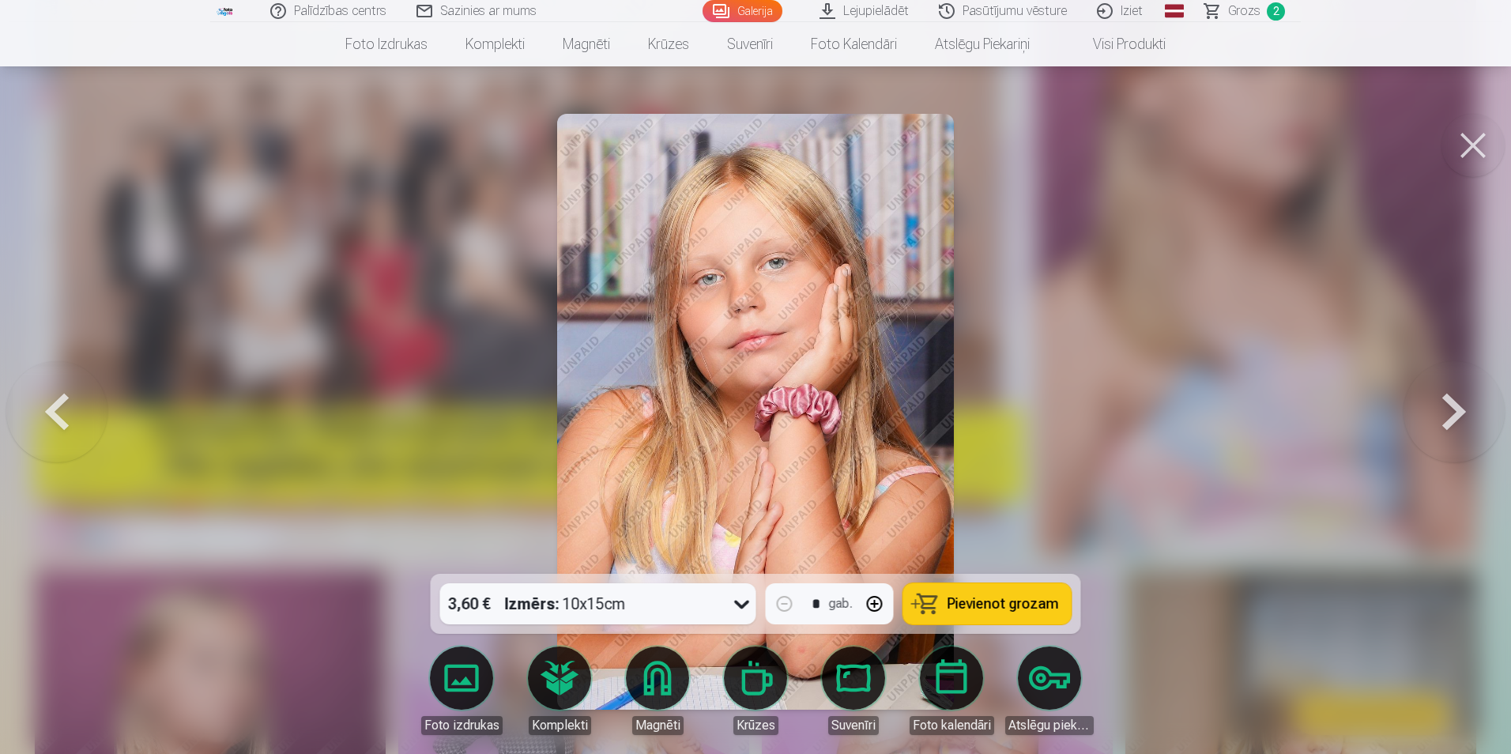
click at [976, 597] on span "Pievienot grozam" at bounding box center [1002, 604] width 111 height 14
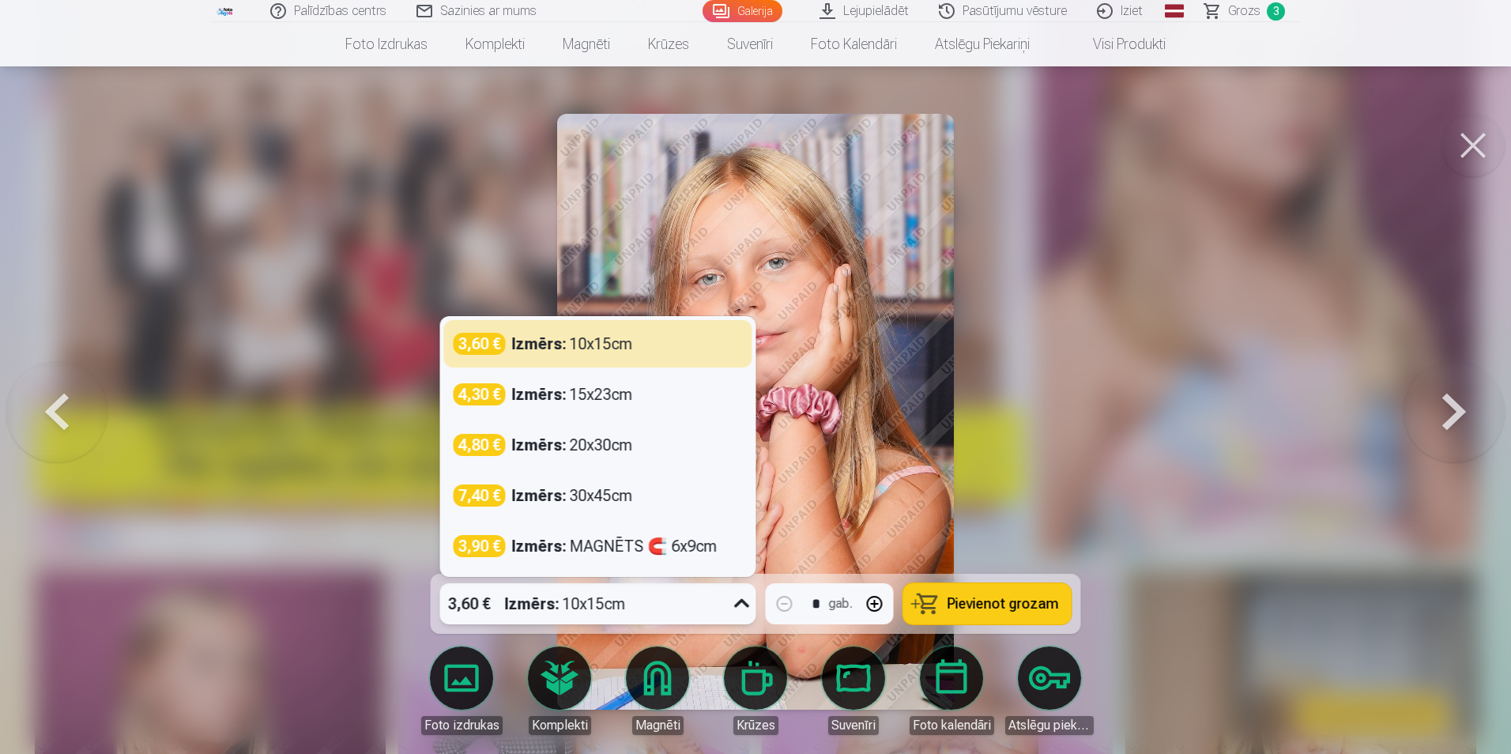
click at [738, 611] on icon at bounding box center [741, 603] width 25 height 25
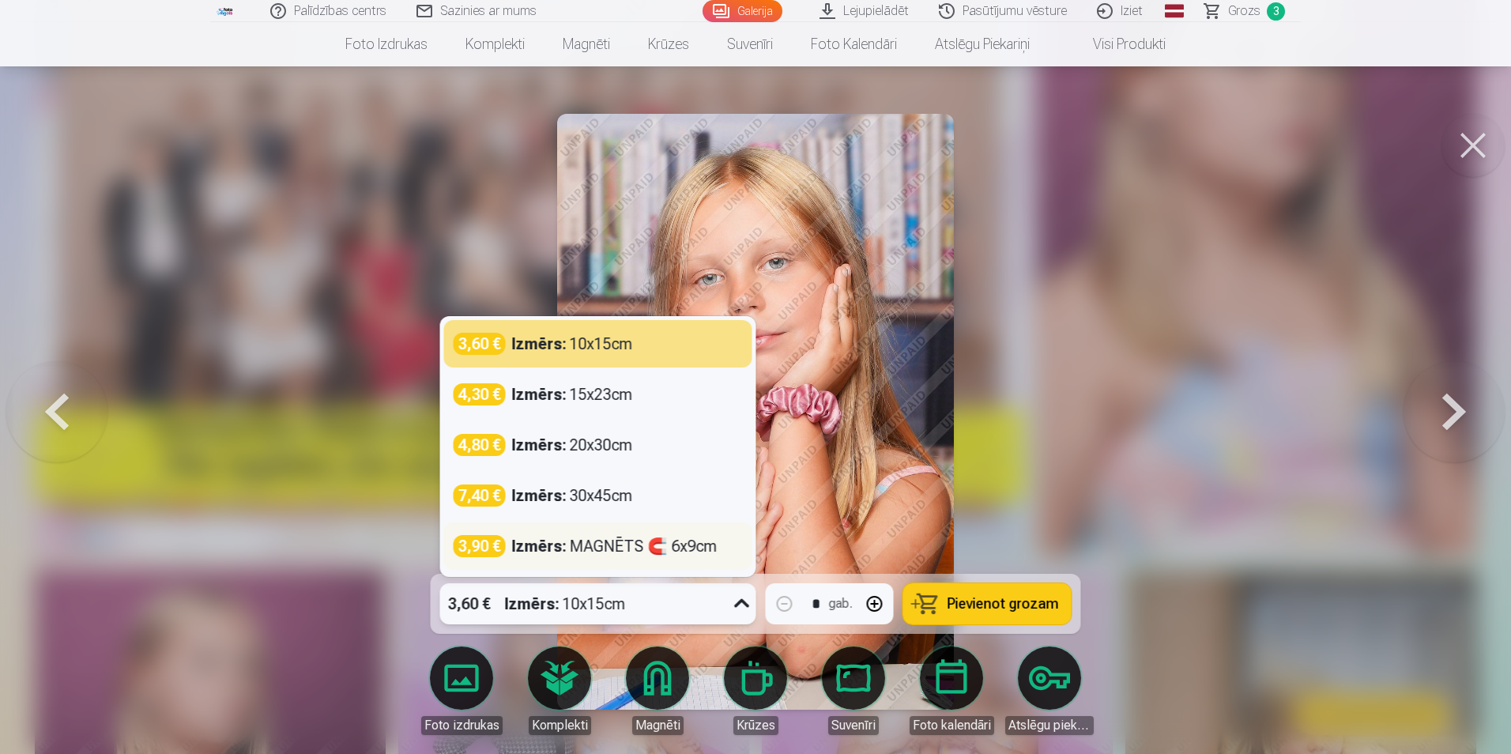
click at [666, 556] on div "Izmērs : MAGNĒTS 🧲 6x9cm" at bounding box center [614, 546] width 205 height 22
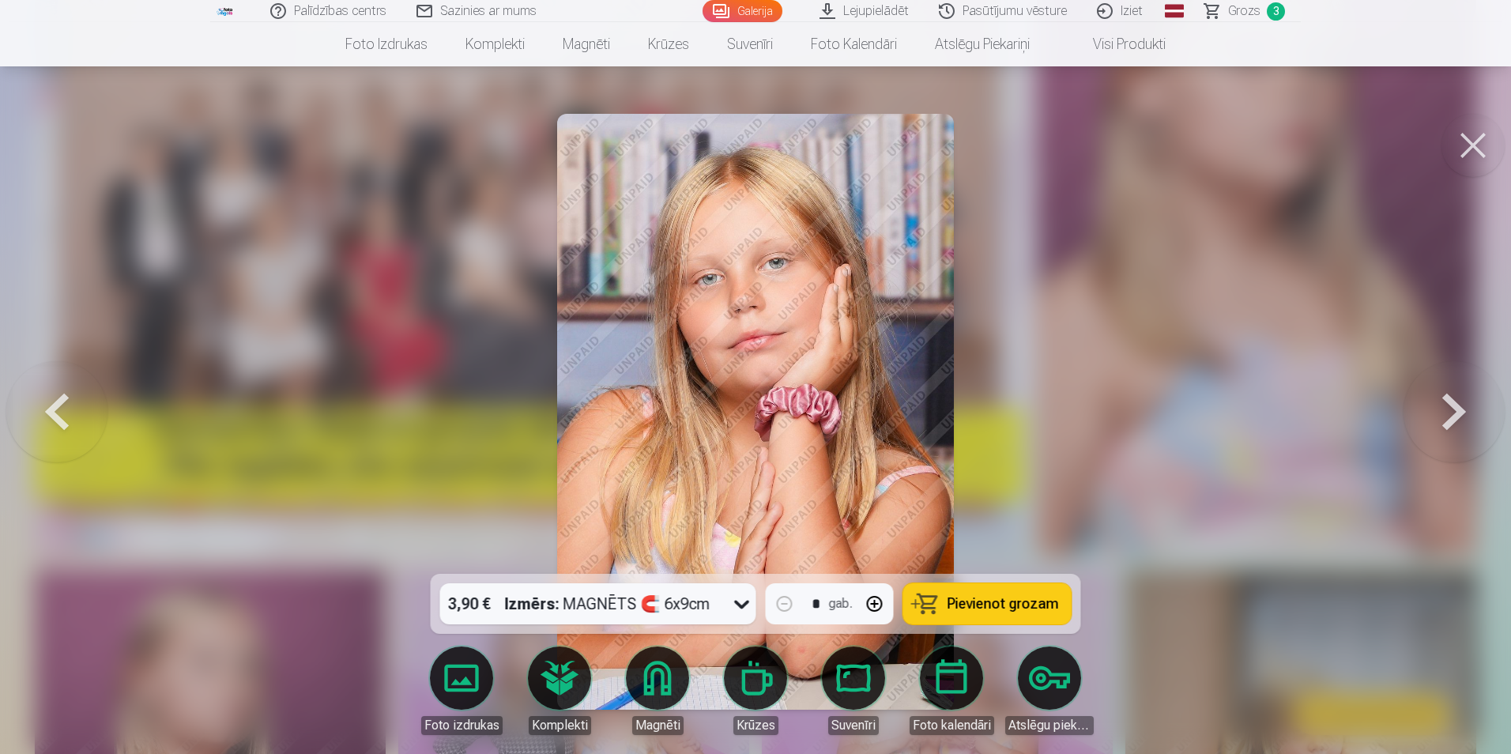
click at [1470, 413] on button at bounding box center [1453, 411] width 101 height 292
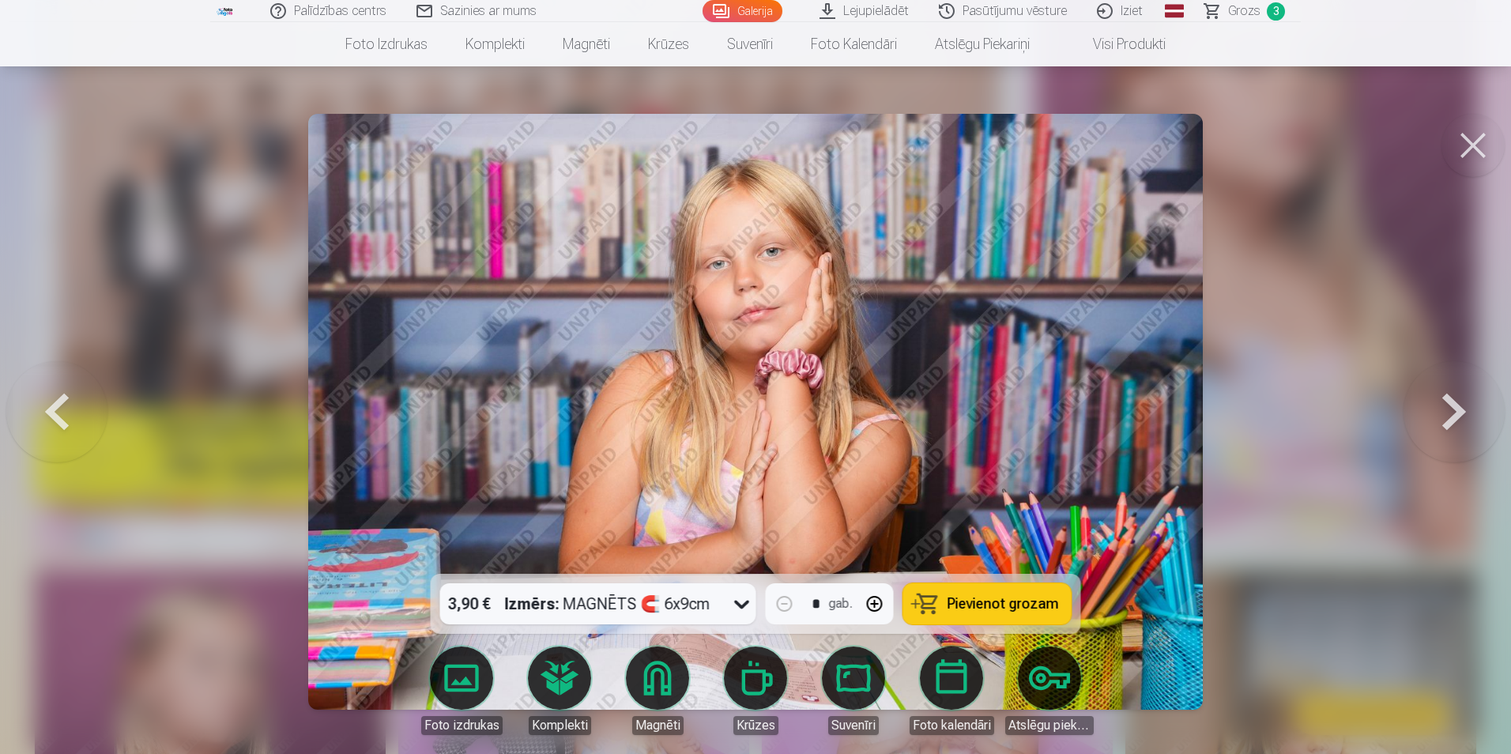
click at [1470, 413] on button at bounding box center [1453, 411] width 101 height 292
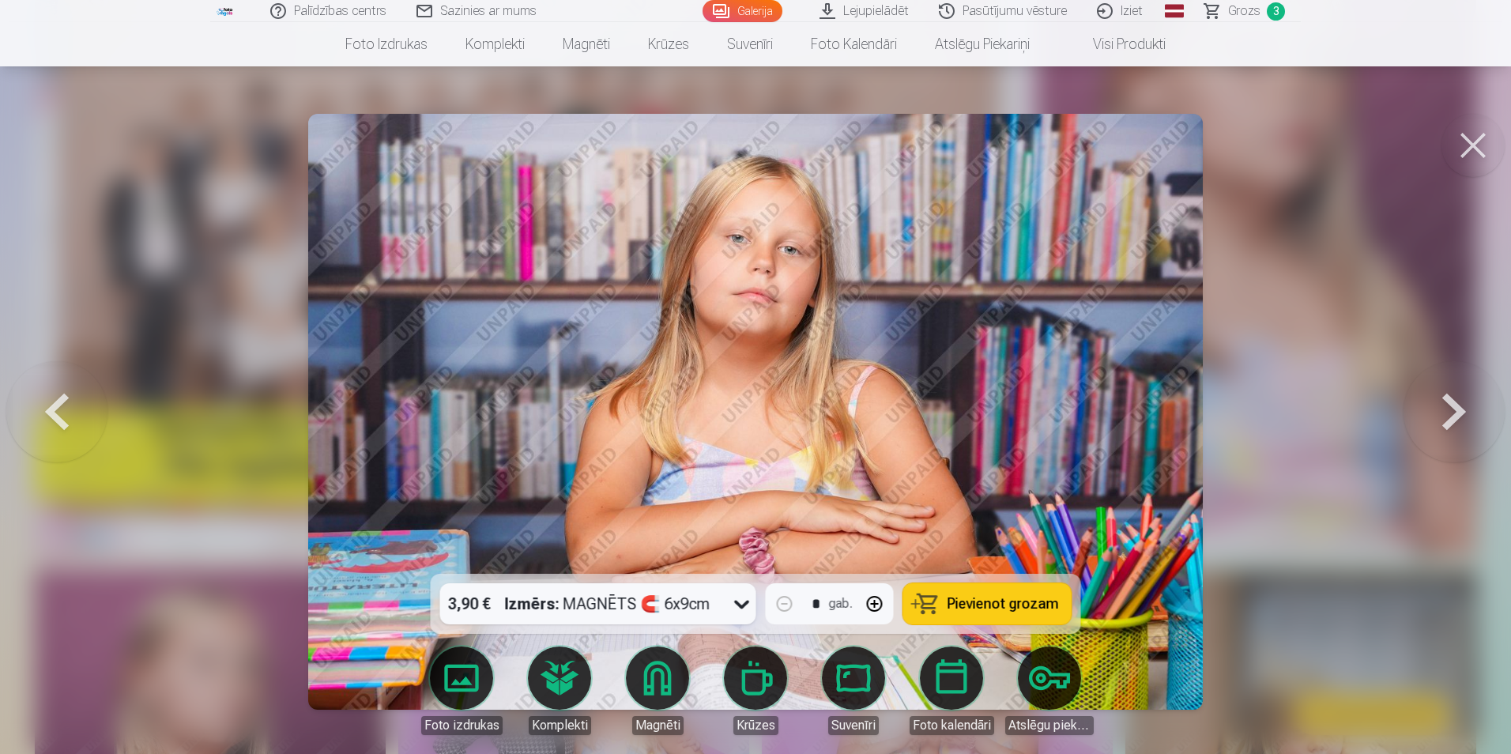
click at [1470, 413] on button at bounding box center [1453, 411] width 101 height 292
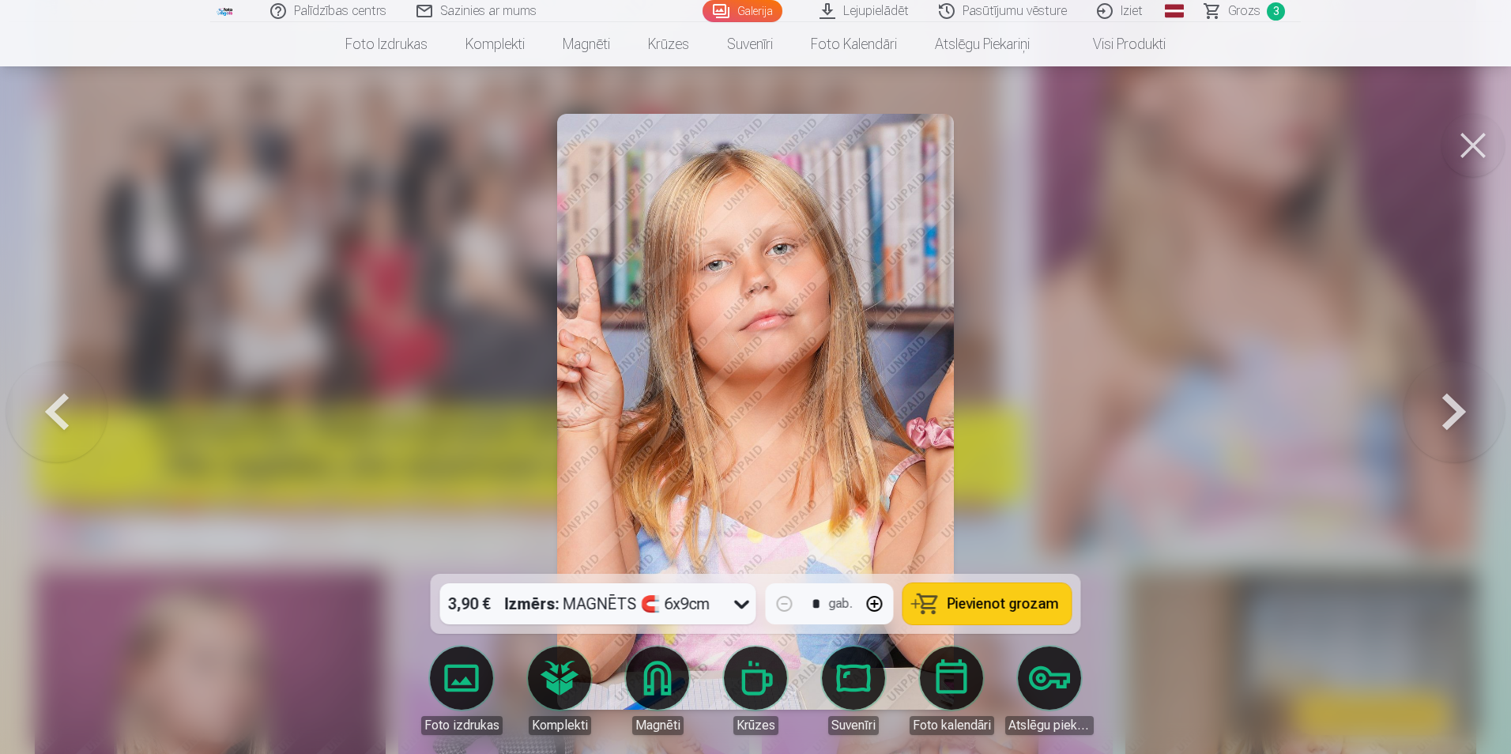
click at [1470, 413] on button at bounding box center [1453, 411] width 101 height 292
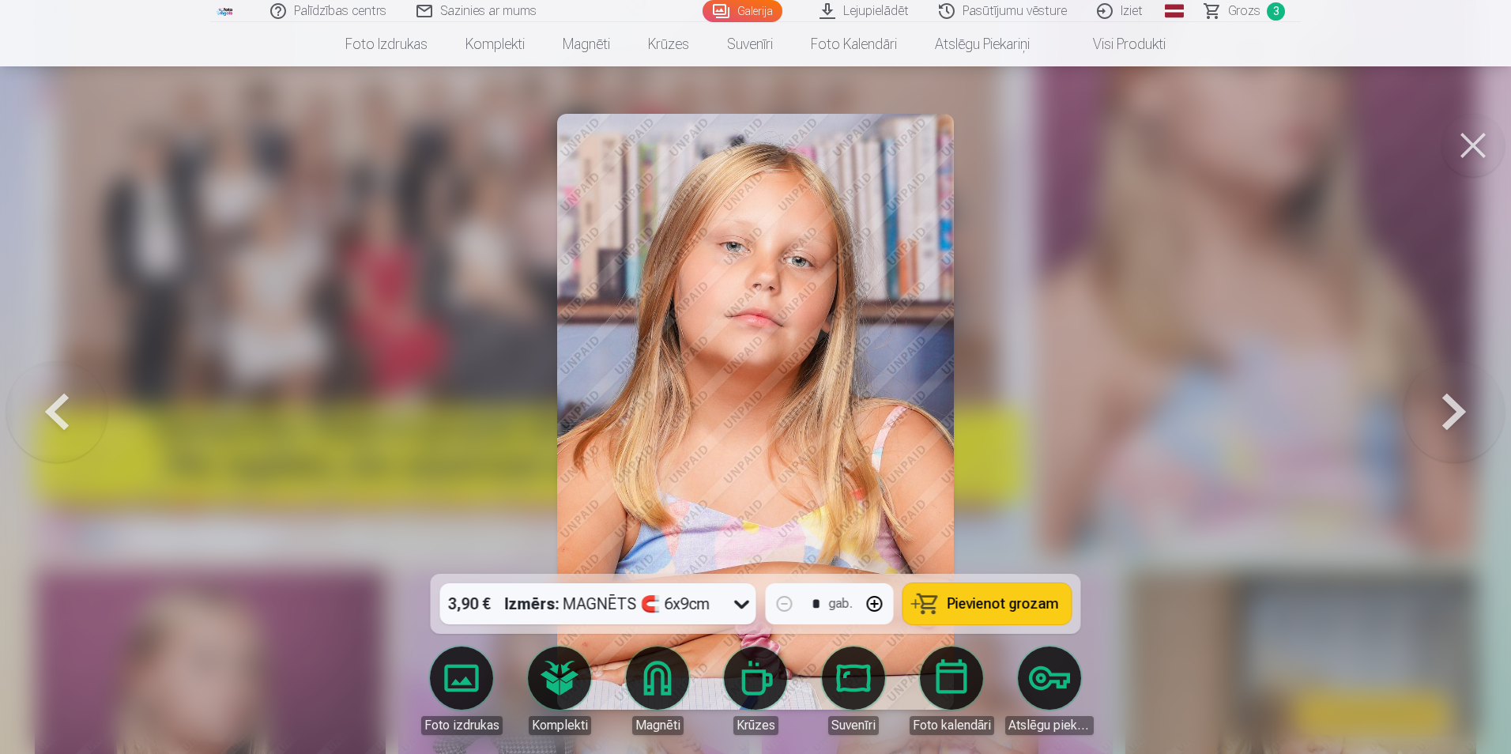
click at [1470, 413] on button at bounding box center [1453, 411] width 101 height 292
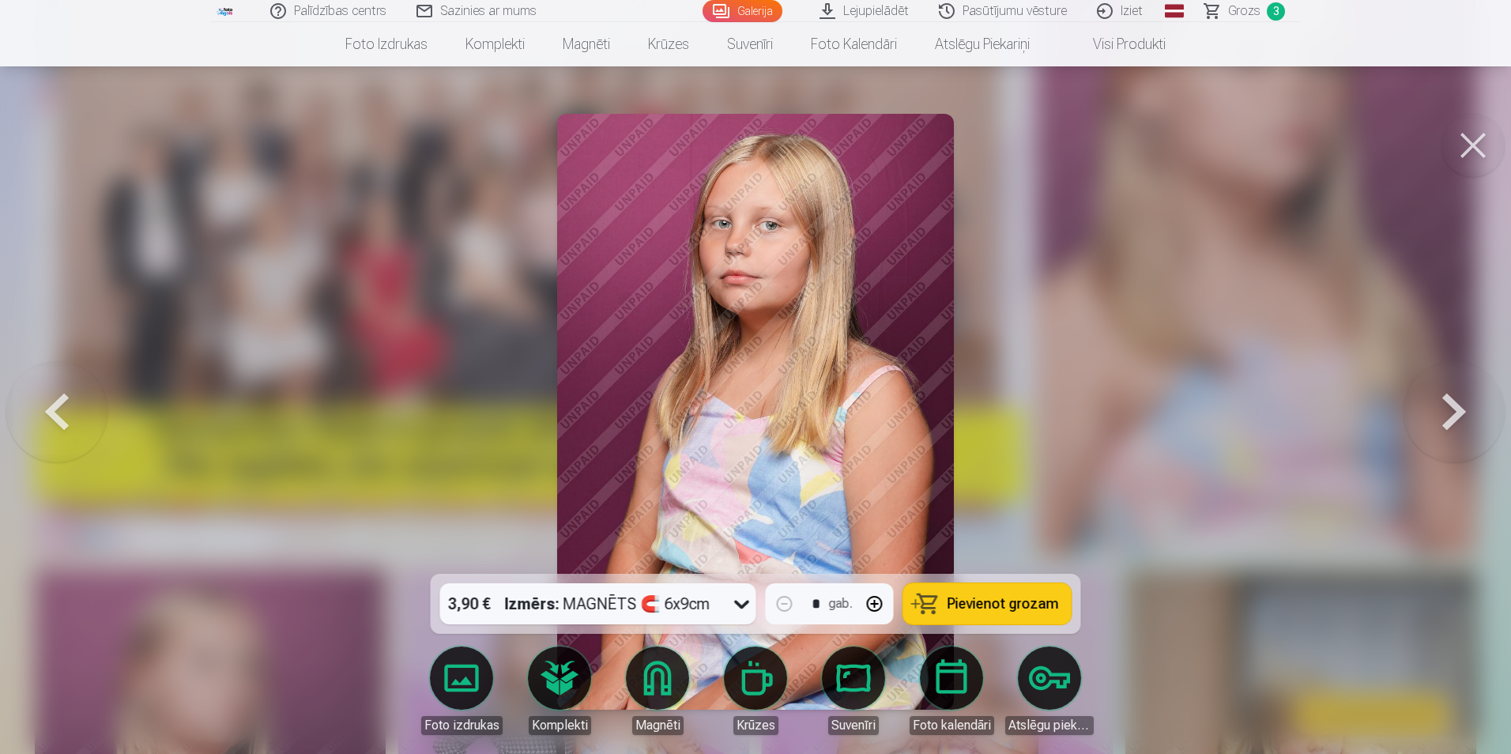
click at [1470, 413] on button at bounding box center [1453, 411] width 101 height 292
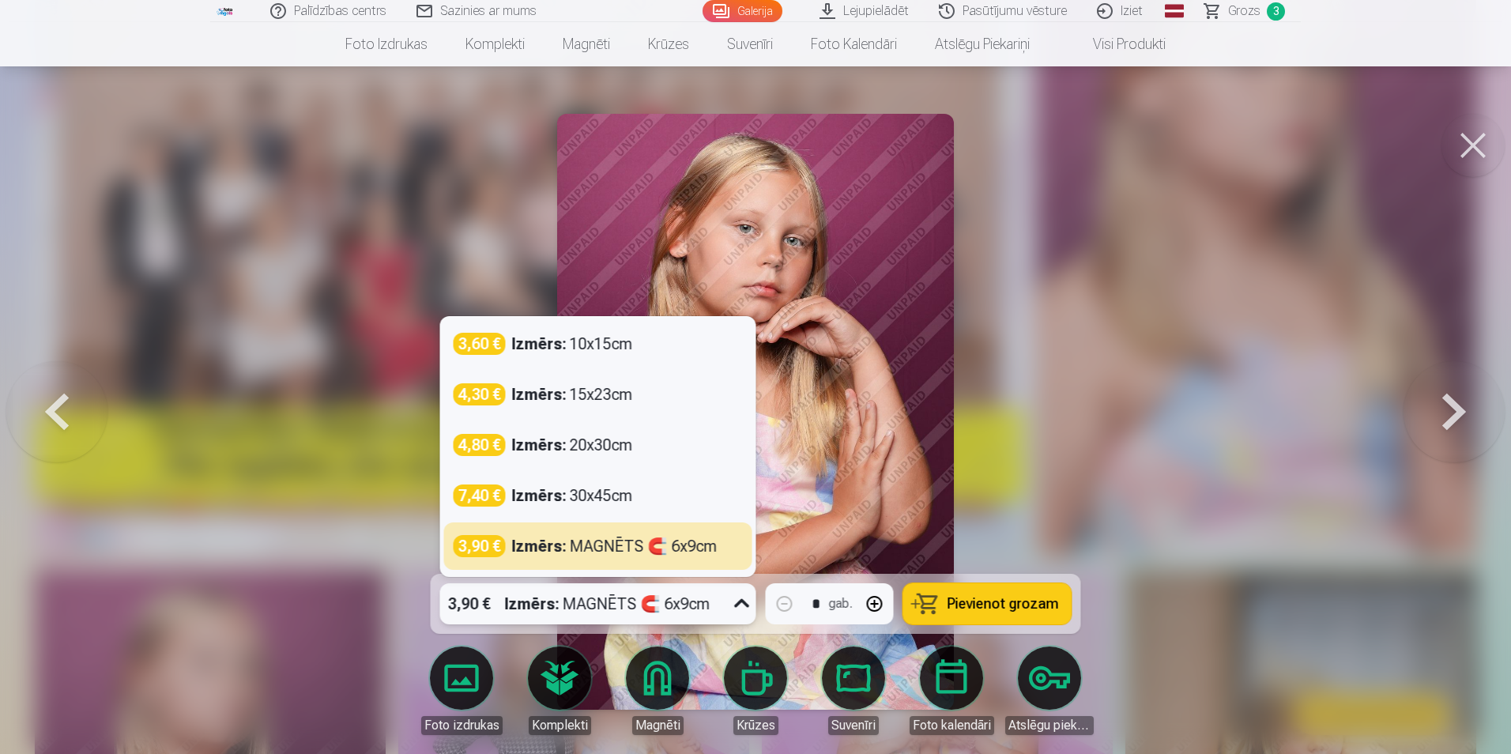
click at [741, 598] on icon at bounding box center [741, 603] width 25 height 25
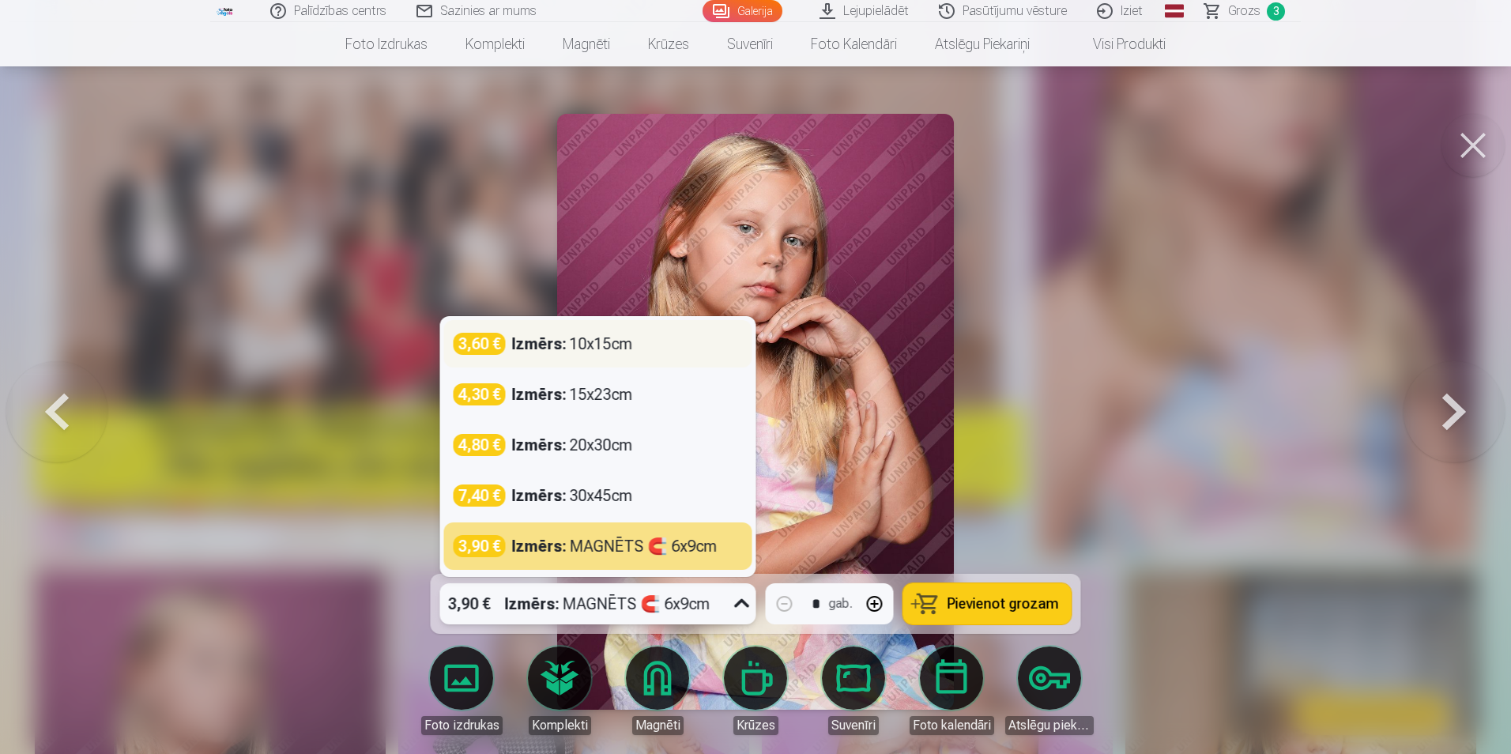
click at [593, 341] on div "Izmērs : 10x15cm" at bounding box center [572, 344] width 121 height 22
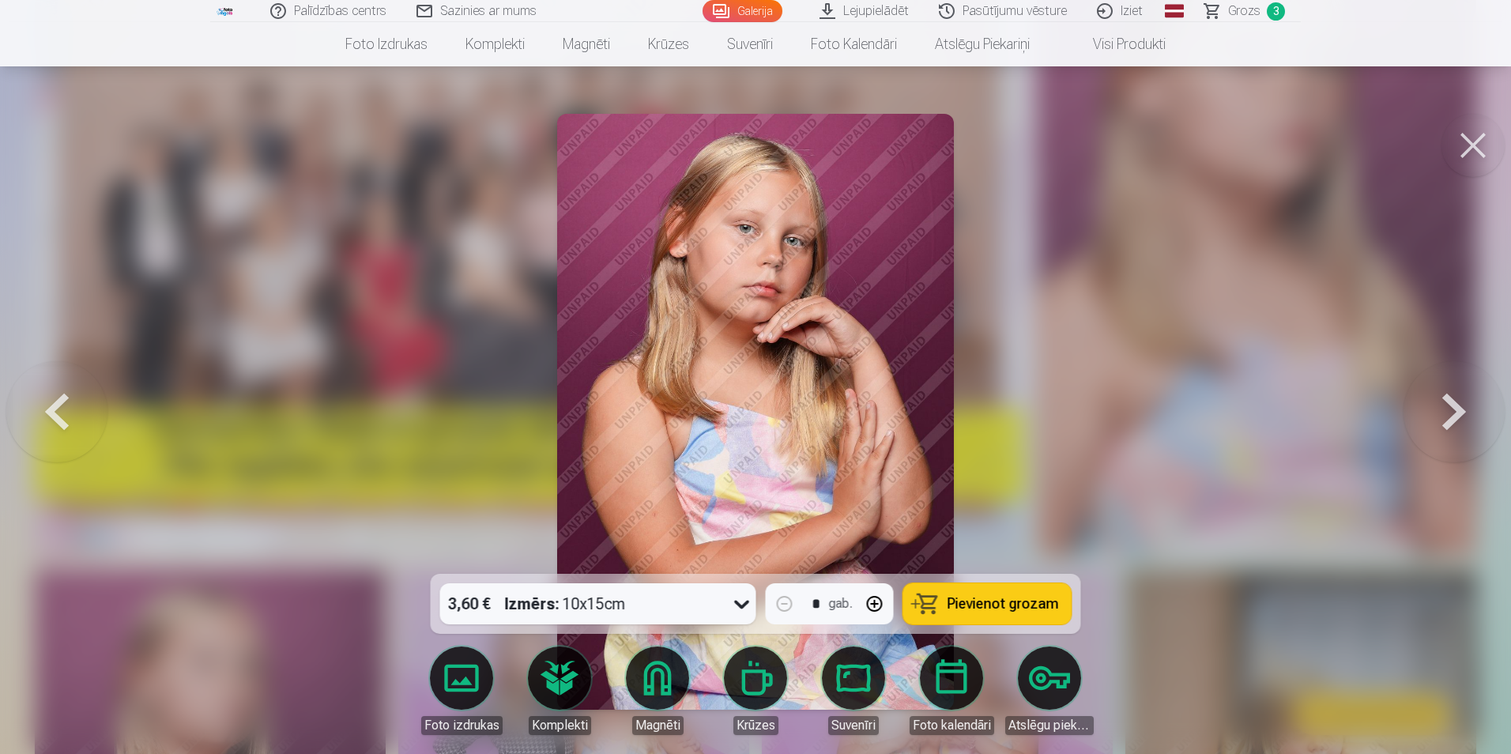
click at [1452, 405] on button at bounding box center [1453, 411] width 101 height 292
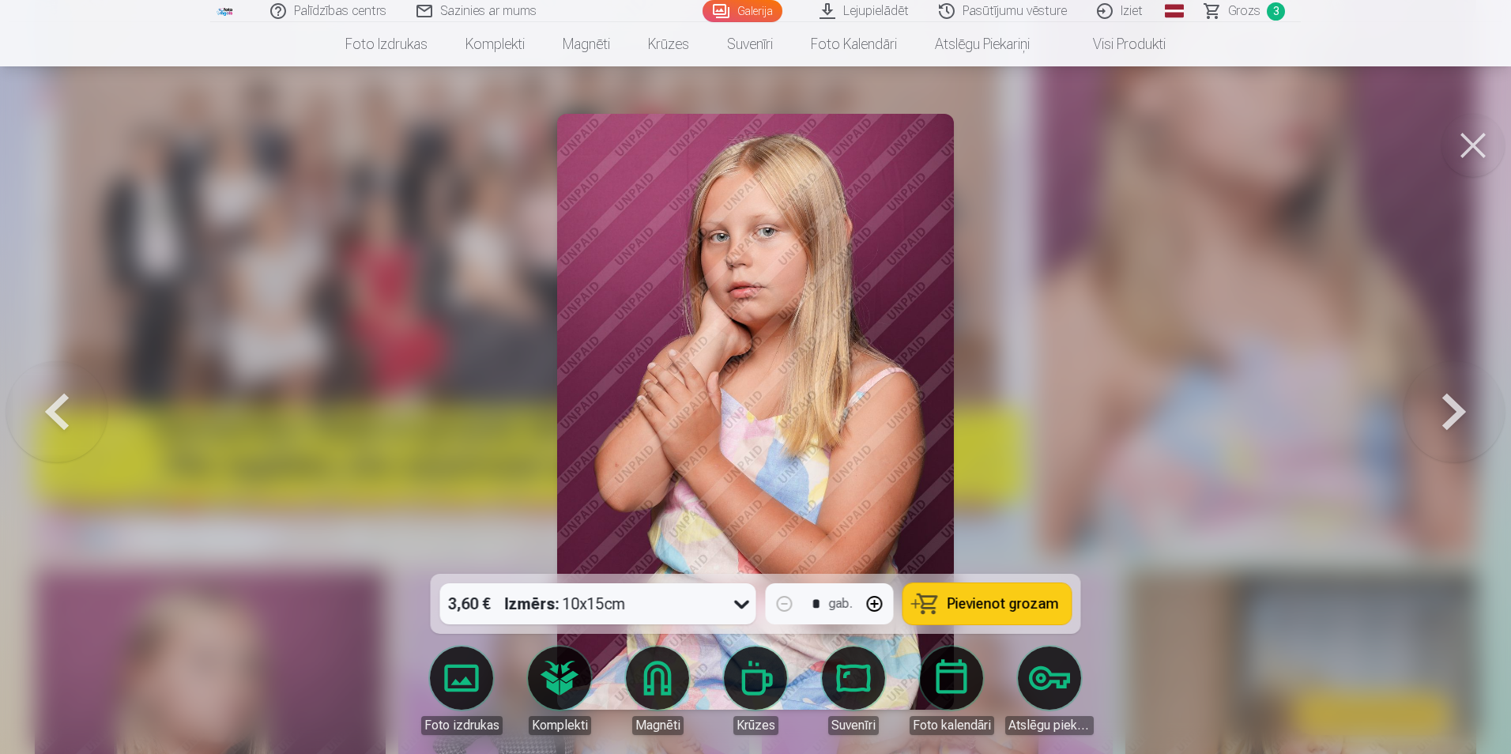
click at [1452, 405] on button at bounding box center [1453, 411] width 101 height 292
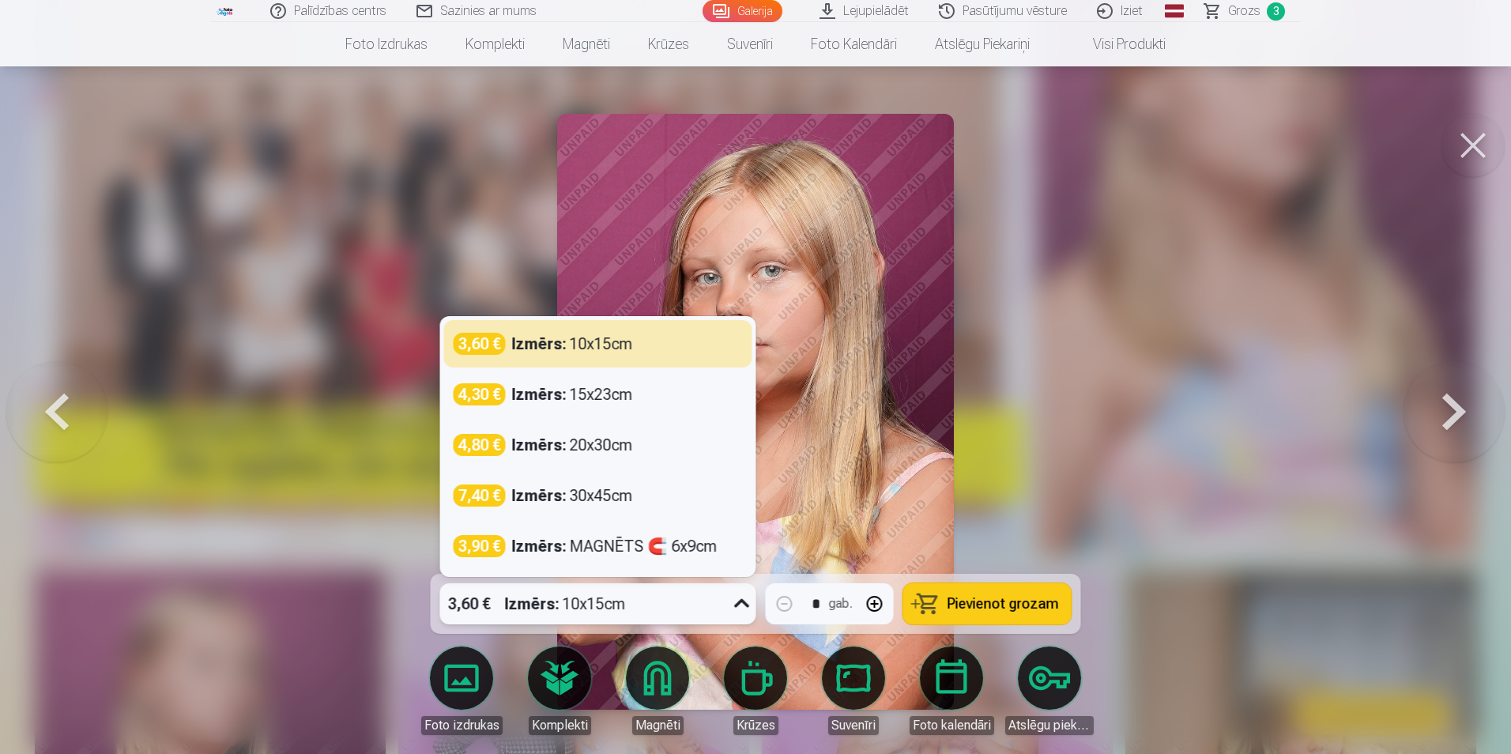
click at [745, 604] on icon at bounding box center [741, 603] width 15 height 9
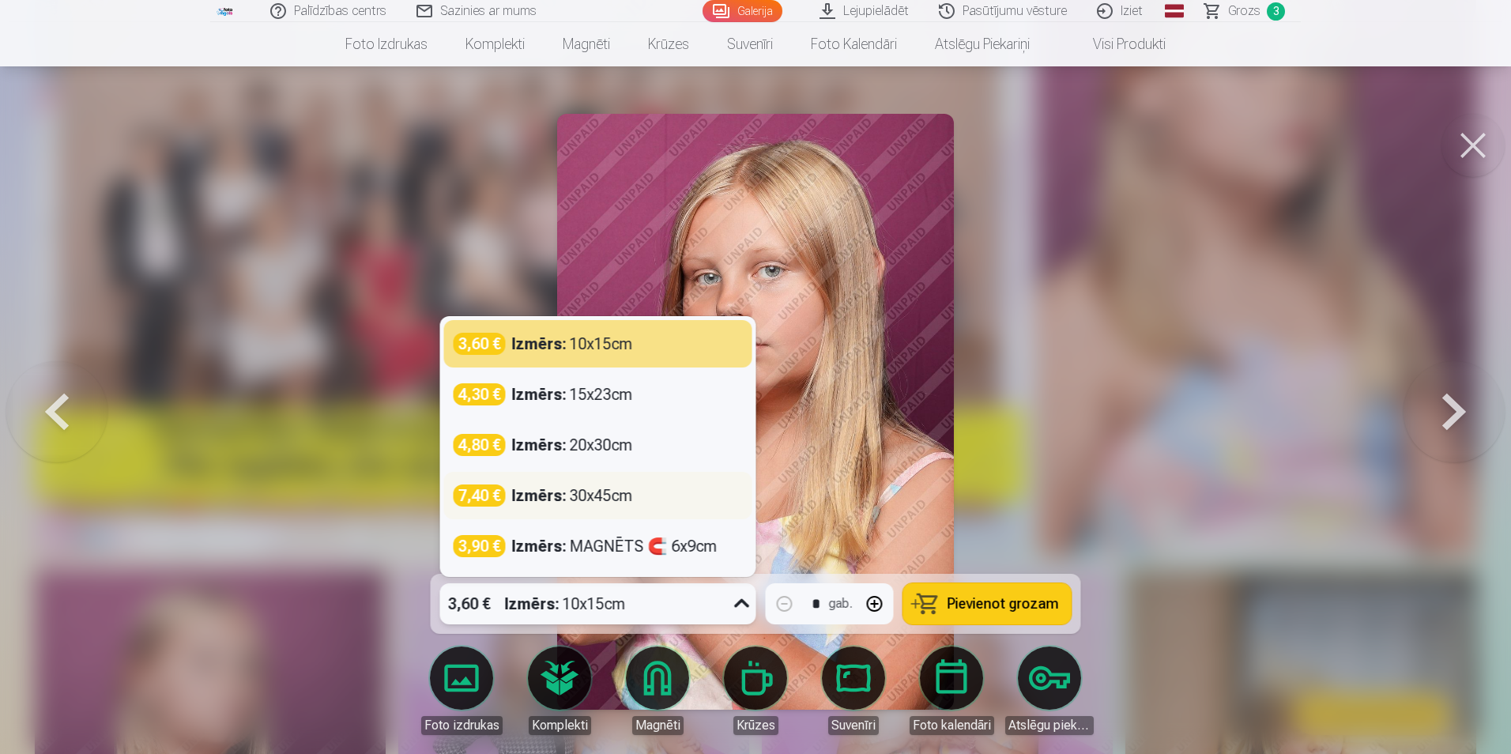
click at [605, 494] on div "Izmērs : 30x45cm" at bounding box center [572, 495] width 121 height 22
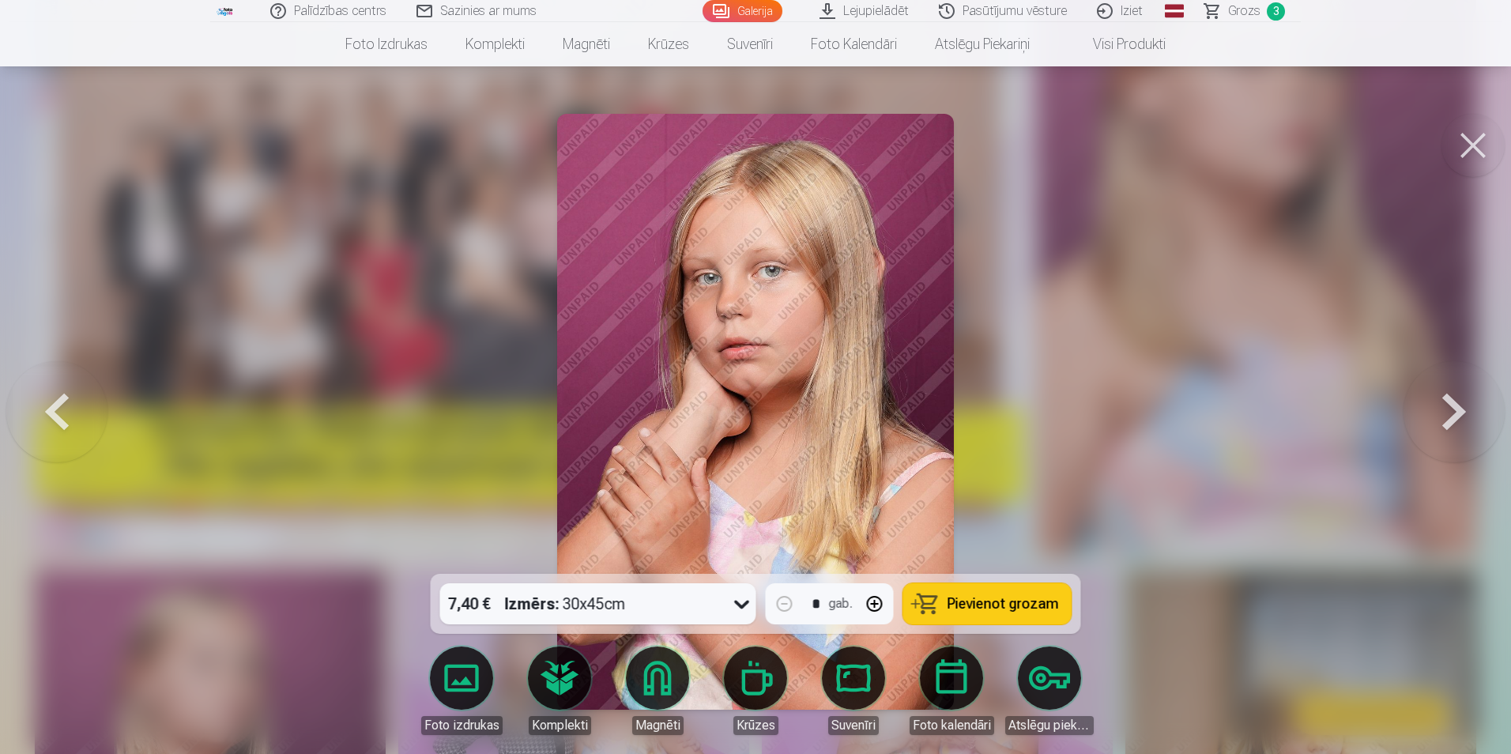
click at [1429, 412] on button at bounding box center [1453, 411] width 101 height 292
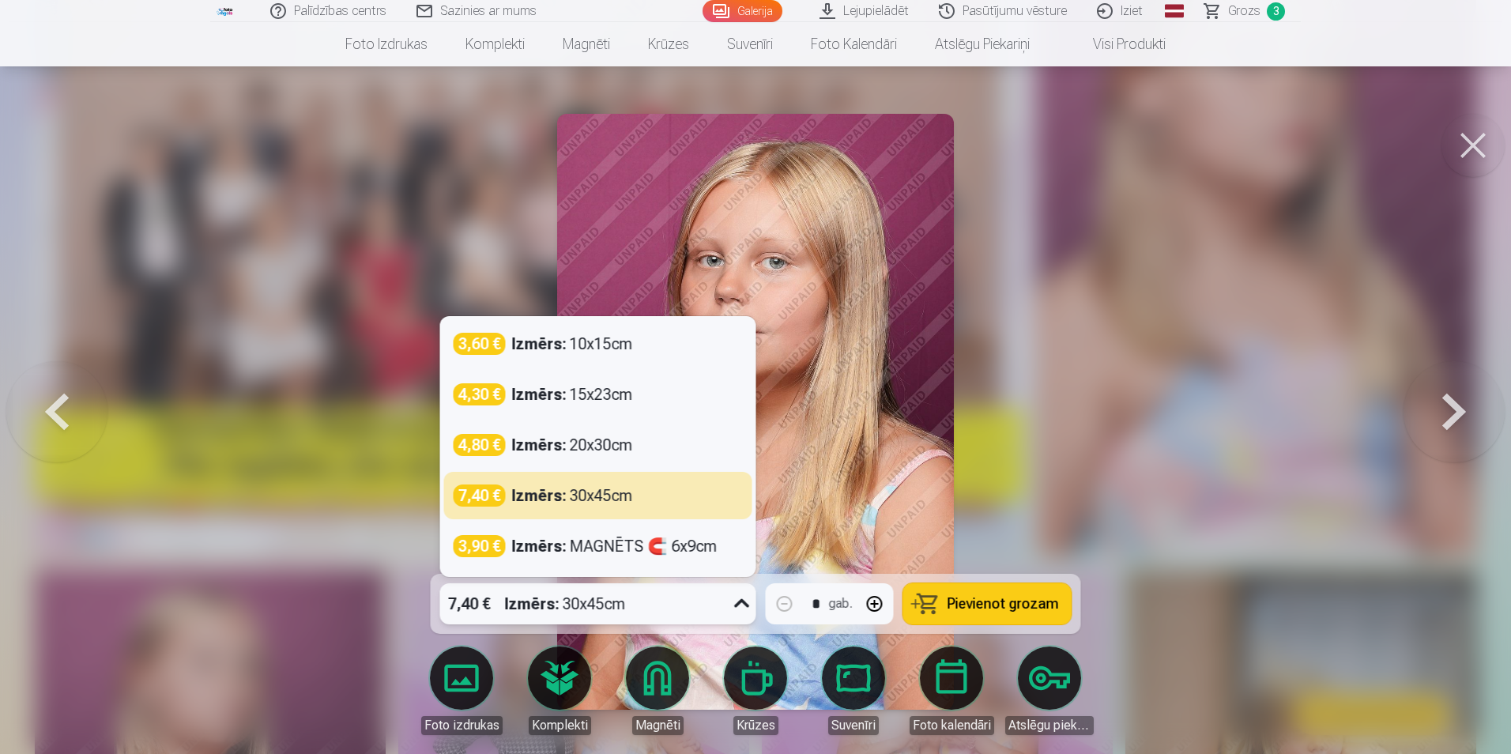
click at [747, 610] on icon at bounding box center [741, 603] width 25 height 25
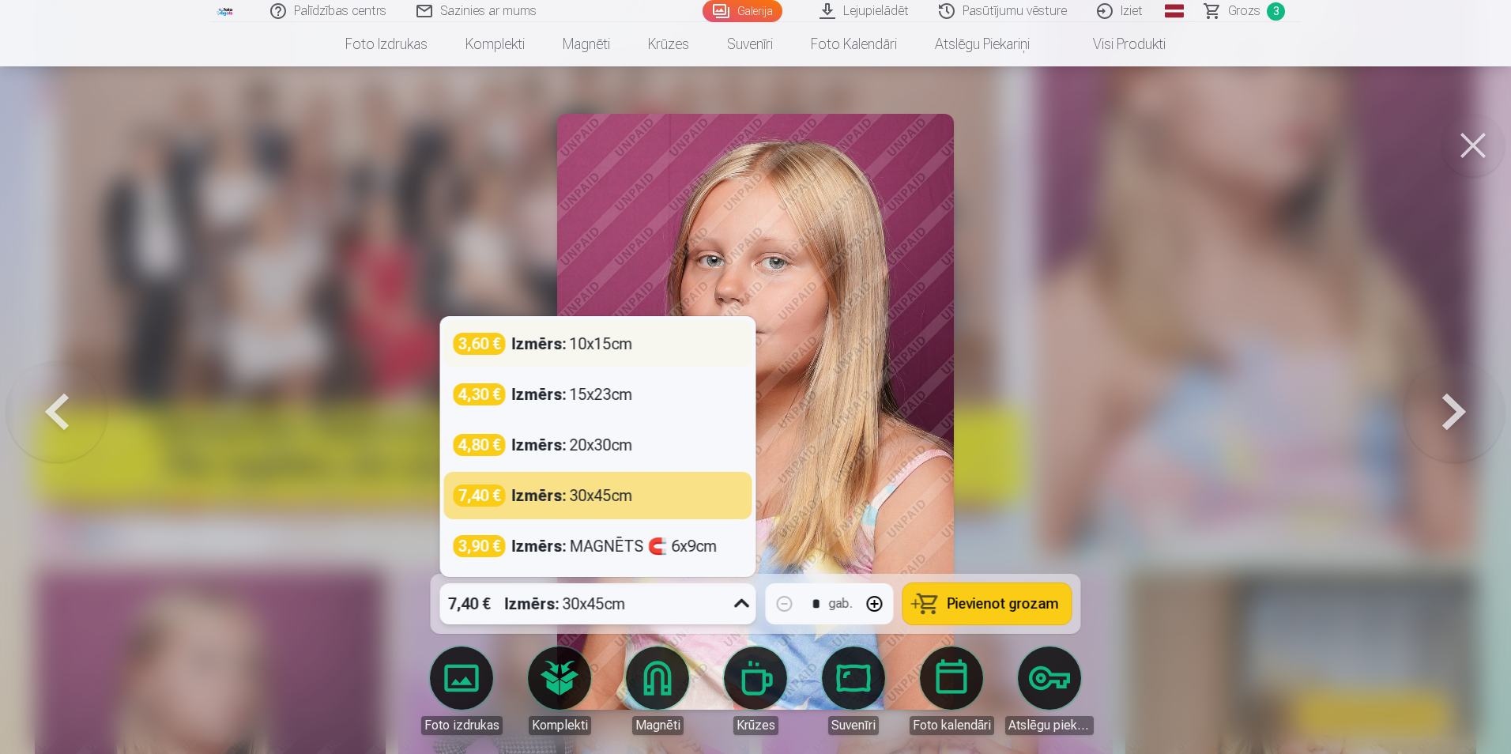
click at [625, 345] on div "Izmērs : 10x15cm" at bounding box center [572, 344] width 121 height 22
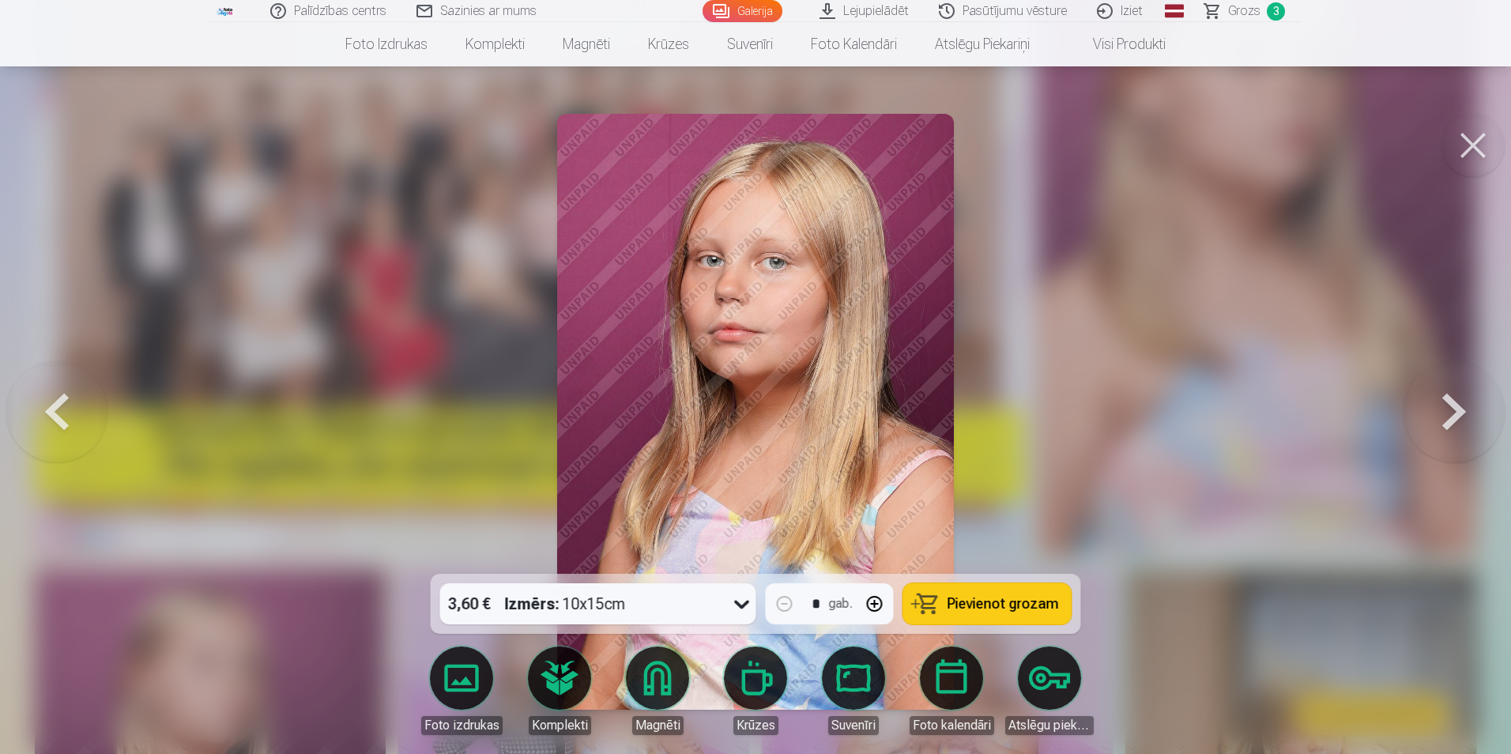
click at [1452, 418] on button at bounding box center [1453, 411] width 101 height 292
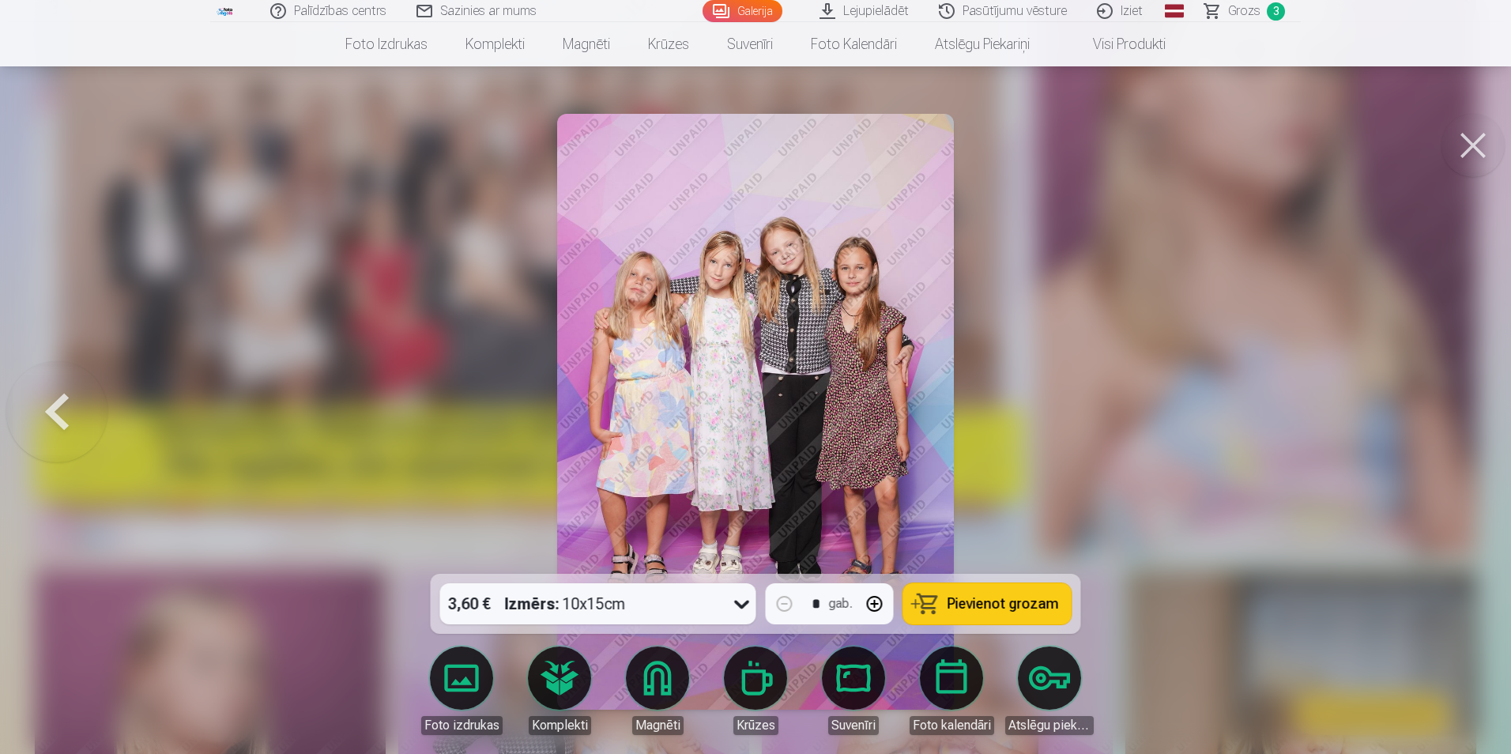
click at [963, 603] on span "Pievienot grozam" at bounding box center [1002, 604] width 111 height 14
click at [1363, 386] on div at bounding box center [755, 377] width 1511 height 754
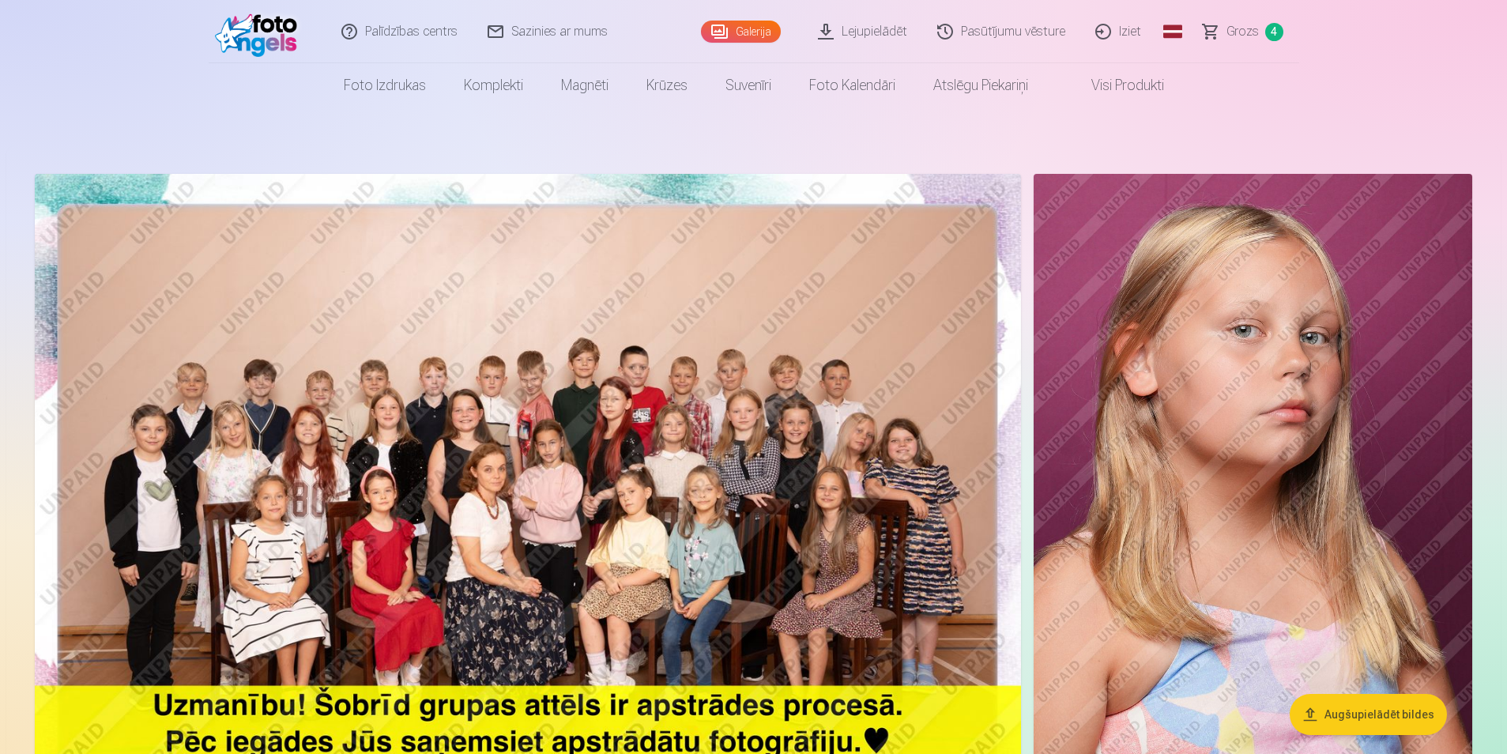
click at [1245, 28] on span "Grozs" at bounding box center [1242, 31] width 32 height 19
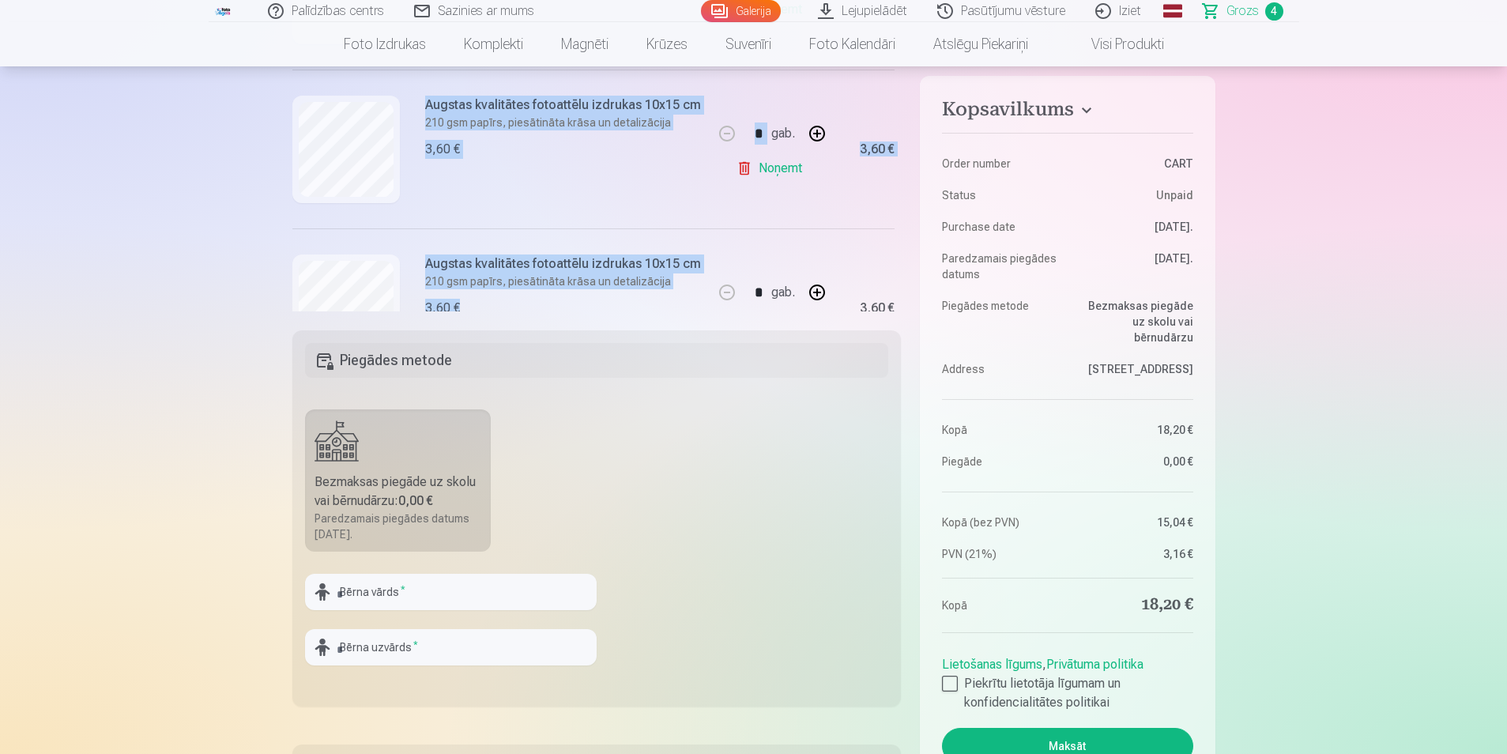
scroll to position [420, 0]
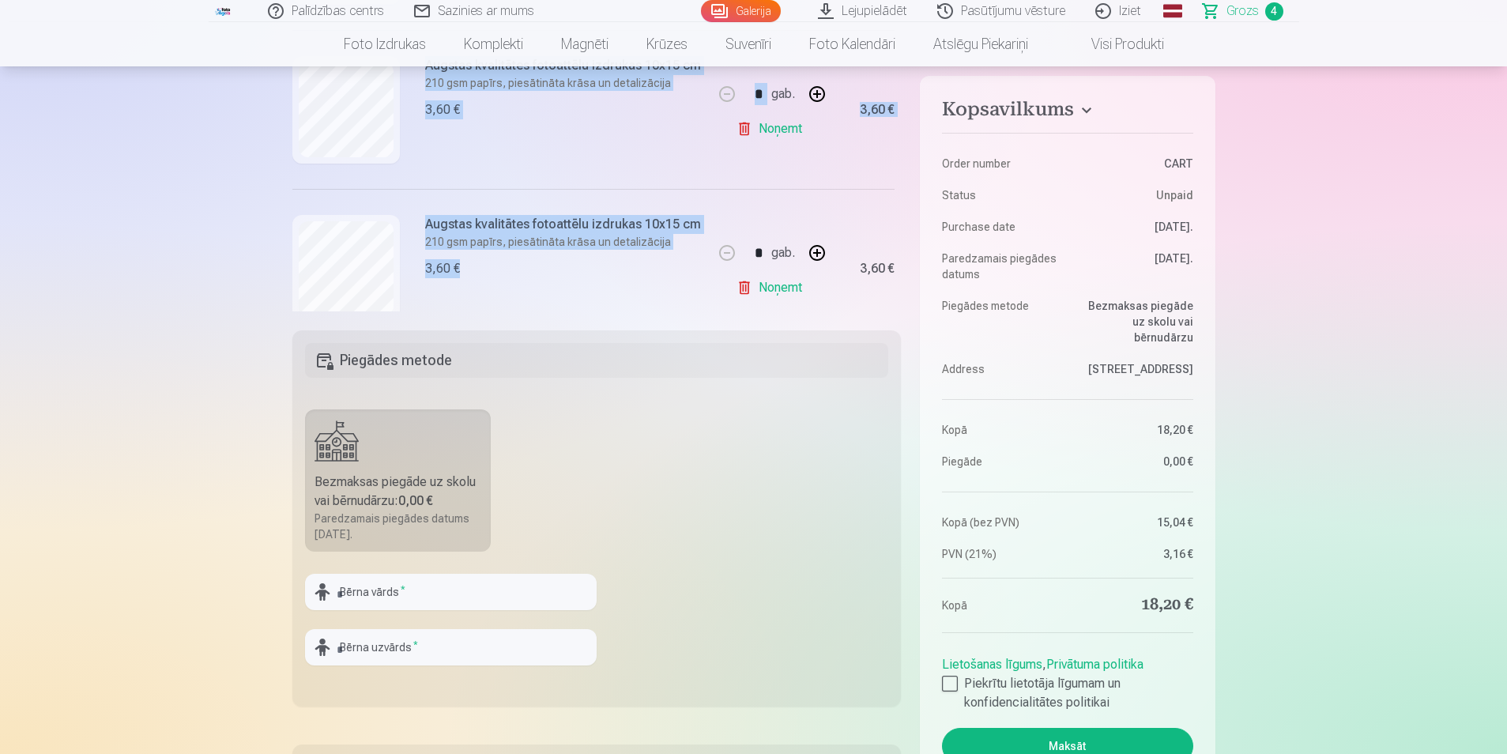
drag, startPoint x: 500, startPoint y: 306, endPoint x: 608, endPoint y: 296, distance: 107.9
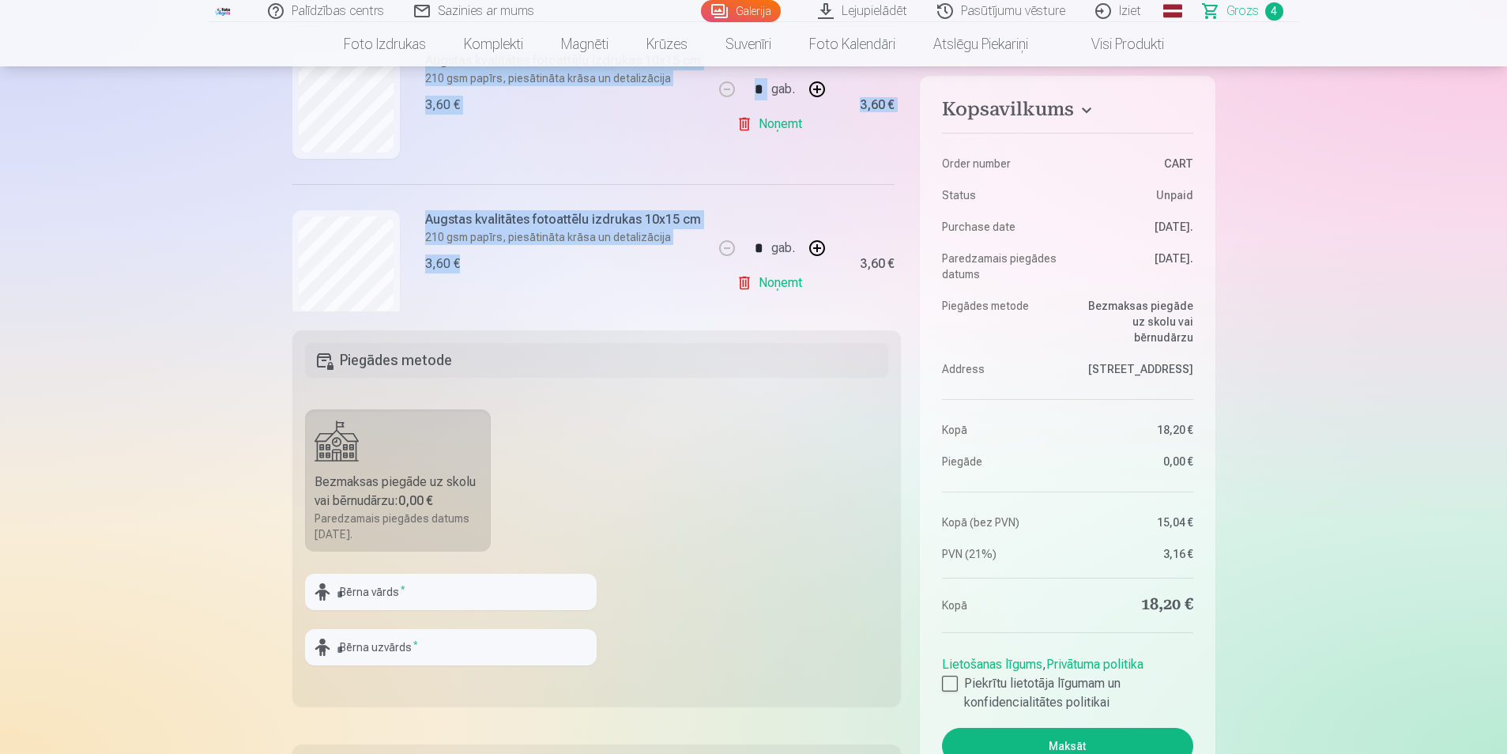
drag, startPoint x: 1505, startPoint y: 100, endPoint x: 1505, endPoint y: 145, distance: 45.0
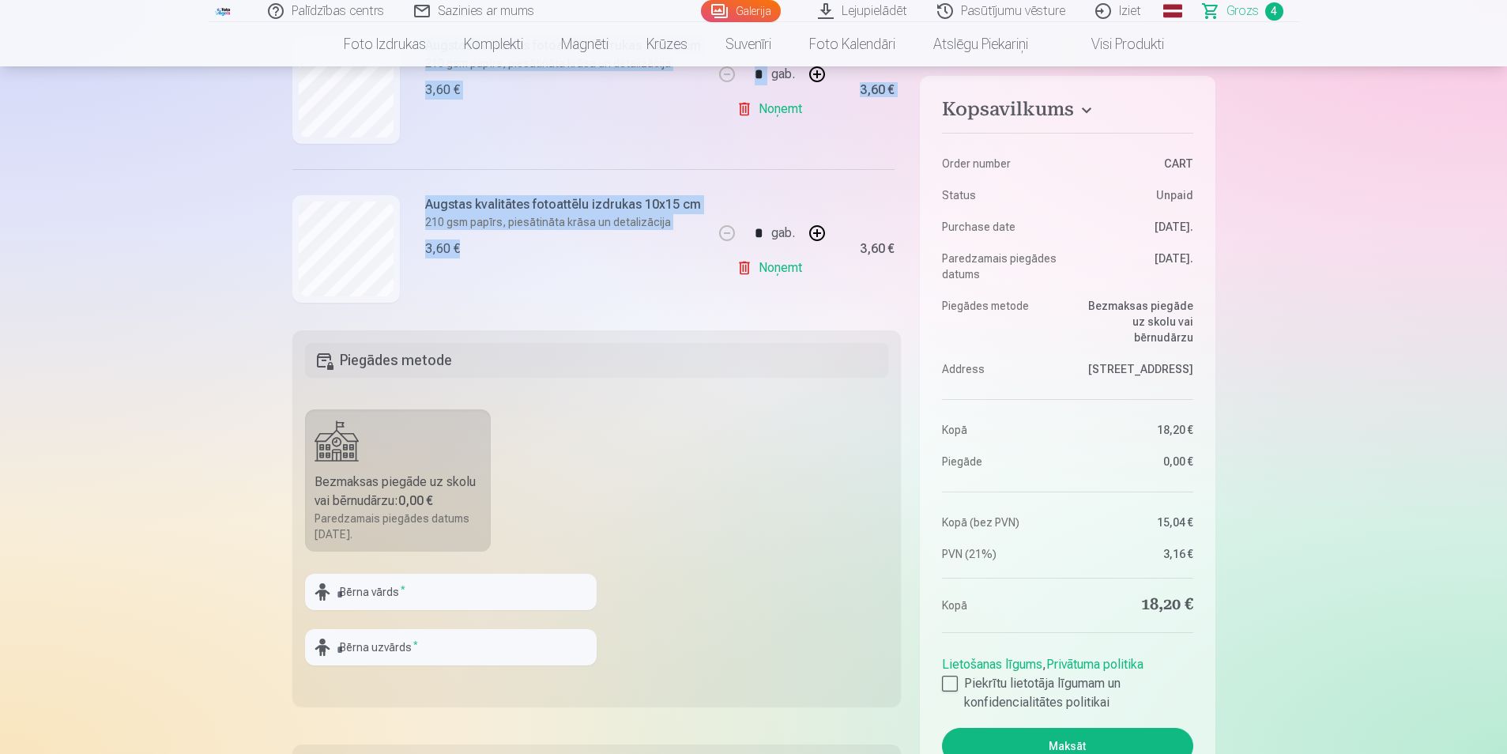
scroll to position [455, 0]
